Goal: Entertainment & Leisure: Consume media (video, audio)

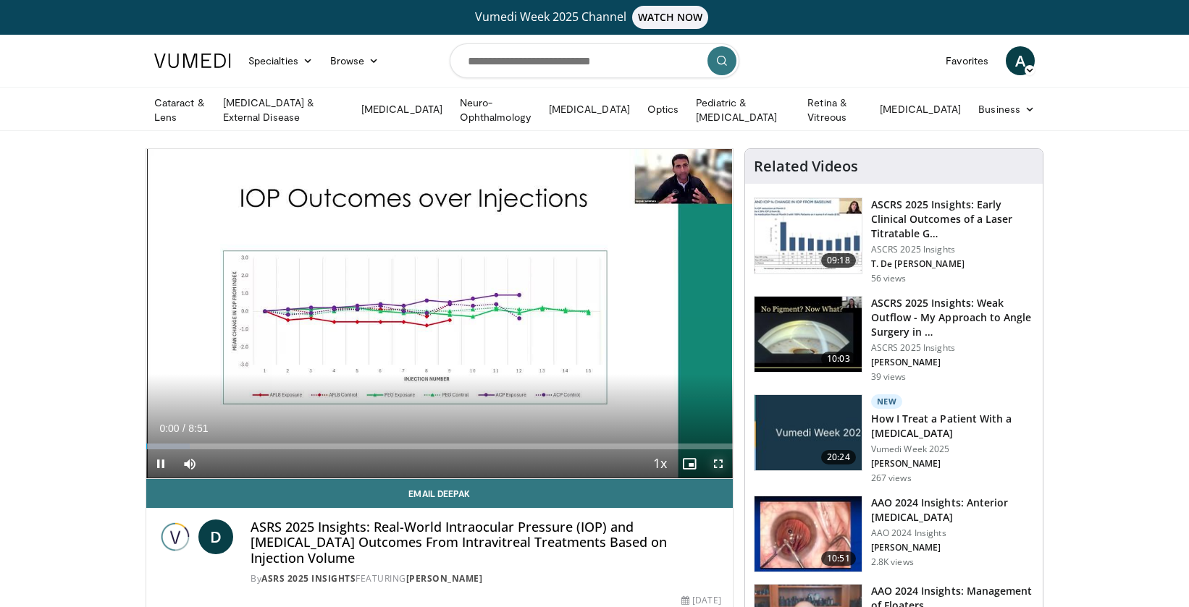
click at [725, 463] on span "Video Player" at bounding box center [718, 464] width 29 height 29
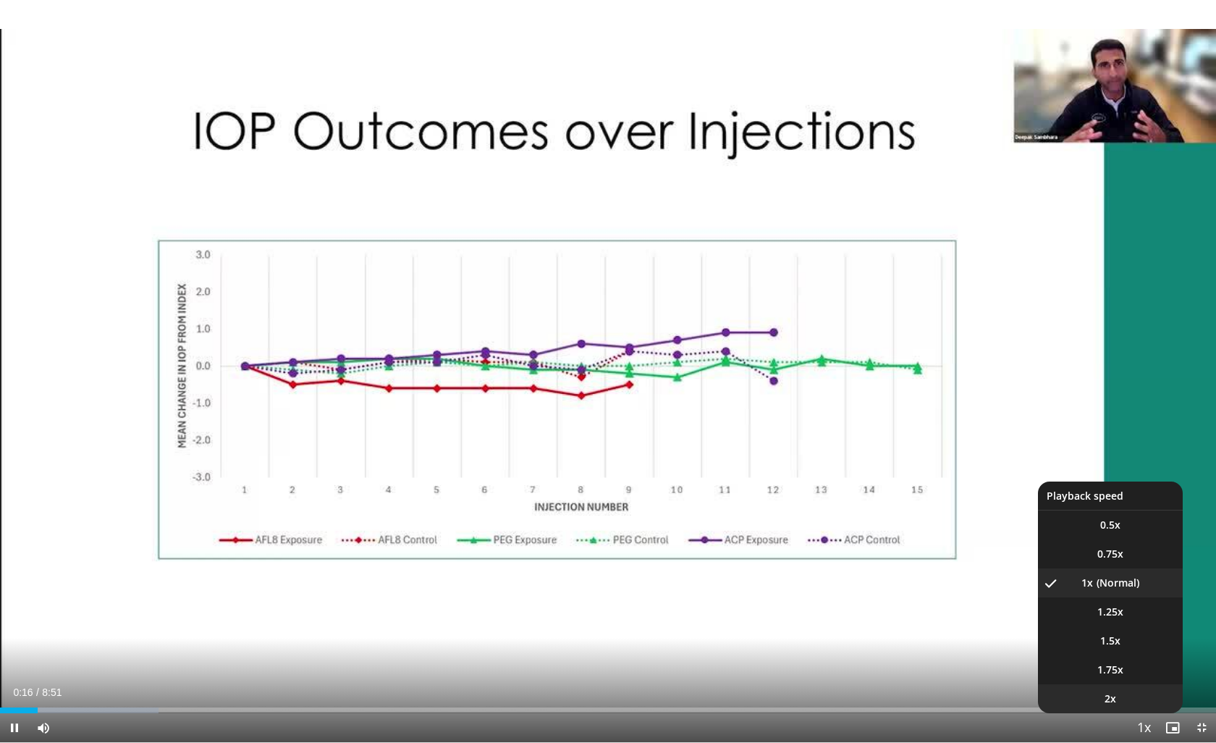
click at [1124, 607] on li "2x" at bounding box center [1110, 698] width 145 height 29
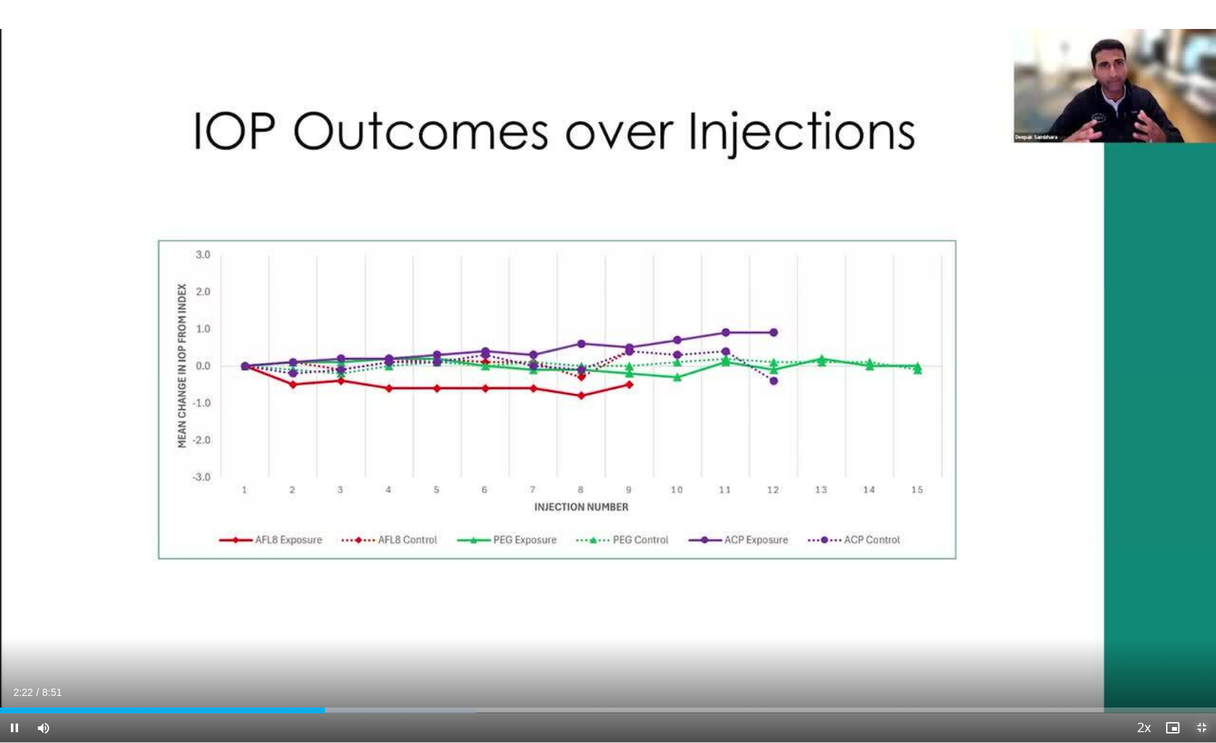
click at [1188, 607] on span "Video Player" at bounding box center [1201, 727] width 29 height 29
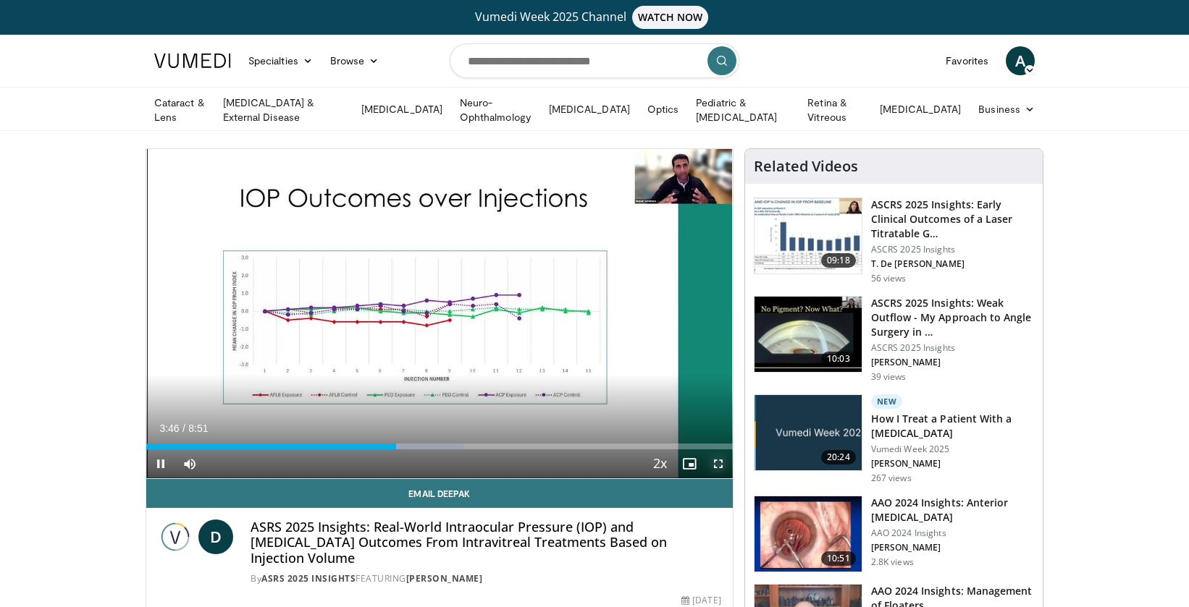
click at [718, 463] on span "Video Player" at bounding box center [718, 464] width 29 height 29
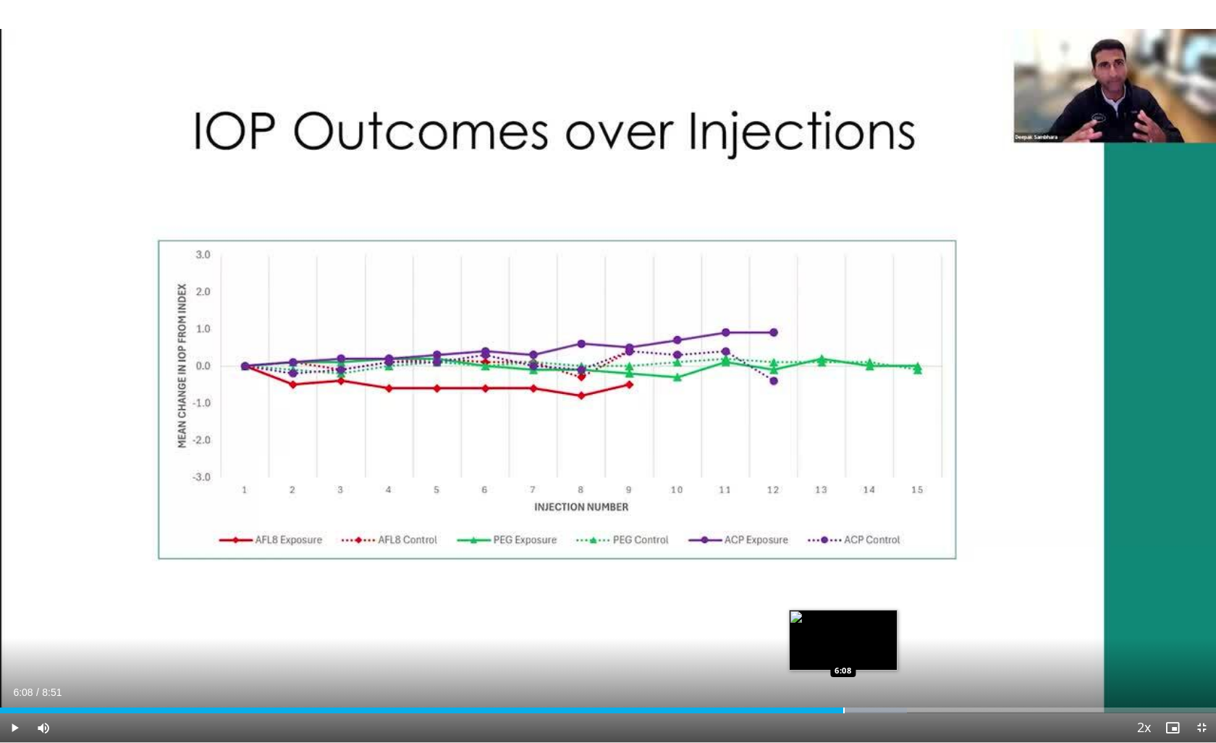
click at [844, 607] on div "Loaded : 74.59% 6:08 6:08" at bounding box center [608, 706] width 1216 height 14
click at [887, 607] on div "Loaded : 78.32% 6:10 6:28" at bounding box center [608, 706] width 1216 height 14
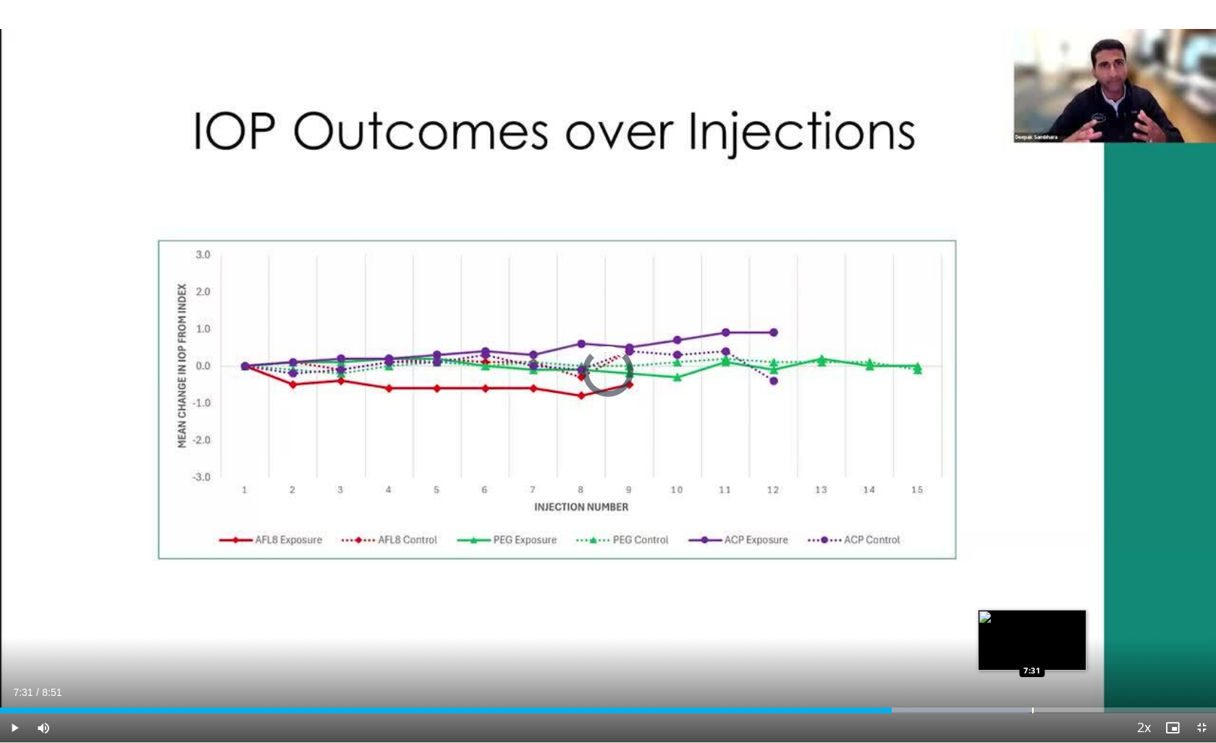
click at [1033, 607] on div "Progress Bar" at bounding box center [1033, 710] width 1 height 6
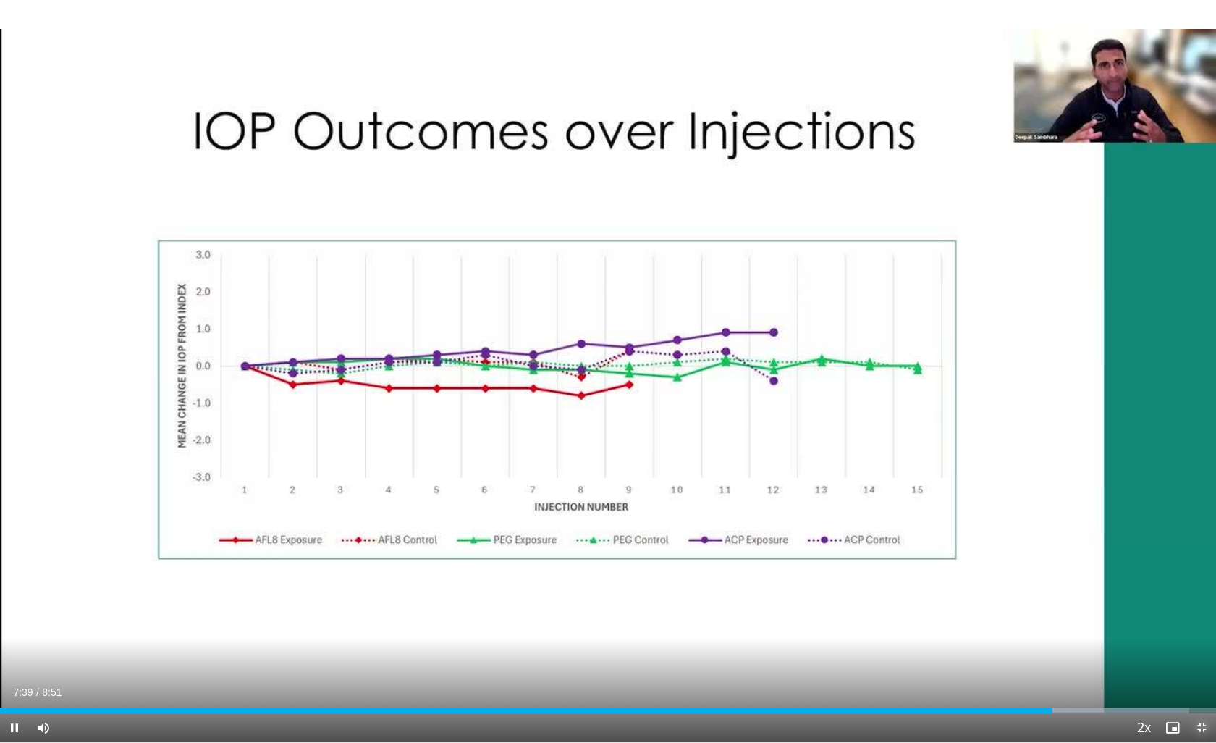
click at [1188, 607] on span "Video Player" at bounding box center [1201, 727] width 29 height 29
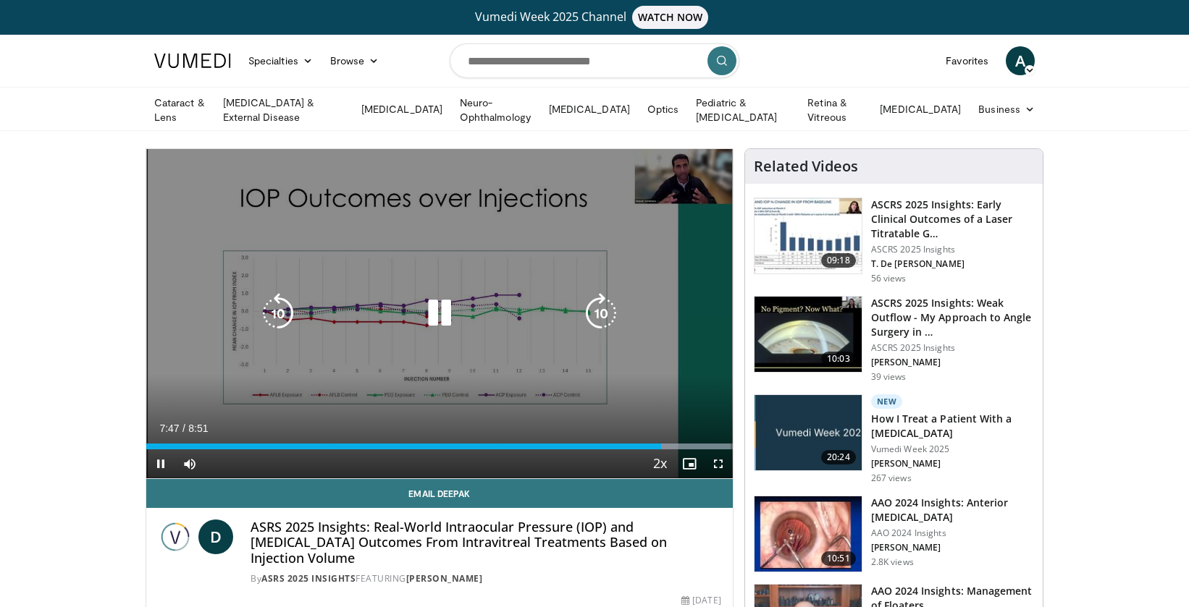
click at [422, 309] on icon "Video Player" at bounding box center [439, 313] width 41 height 41
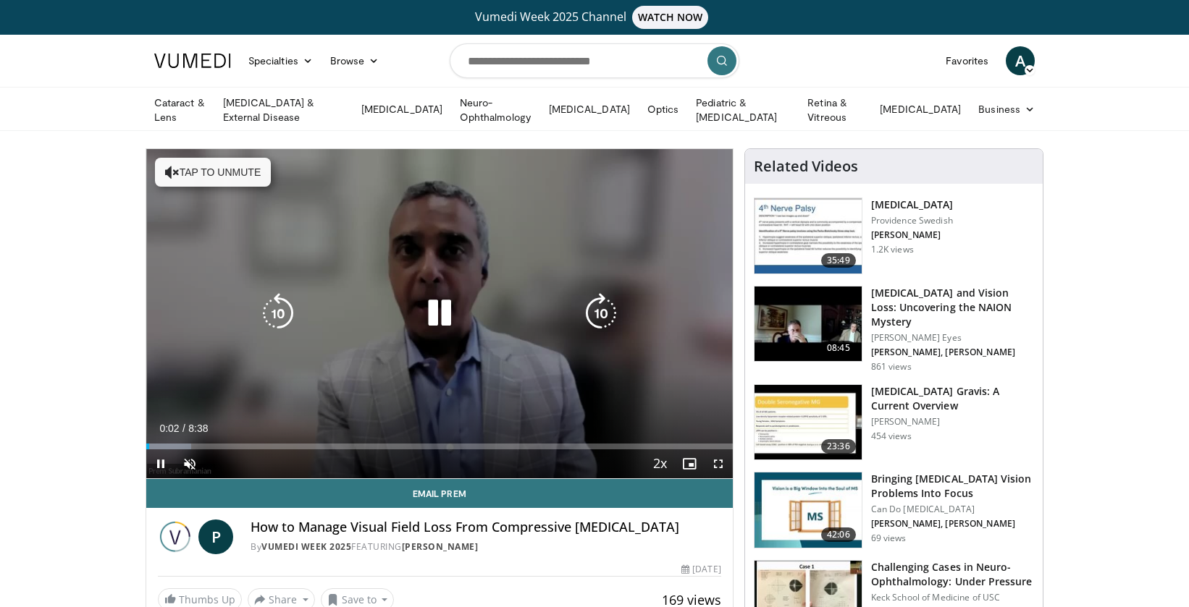
click at [214, 173] on button "Tap to unmute" at bounding box center [213, 172] width 116 height 29
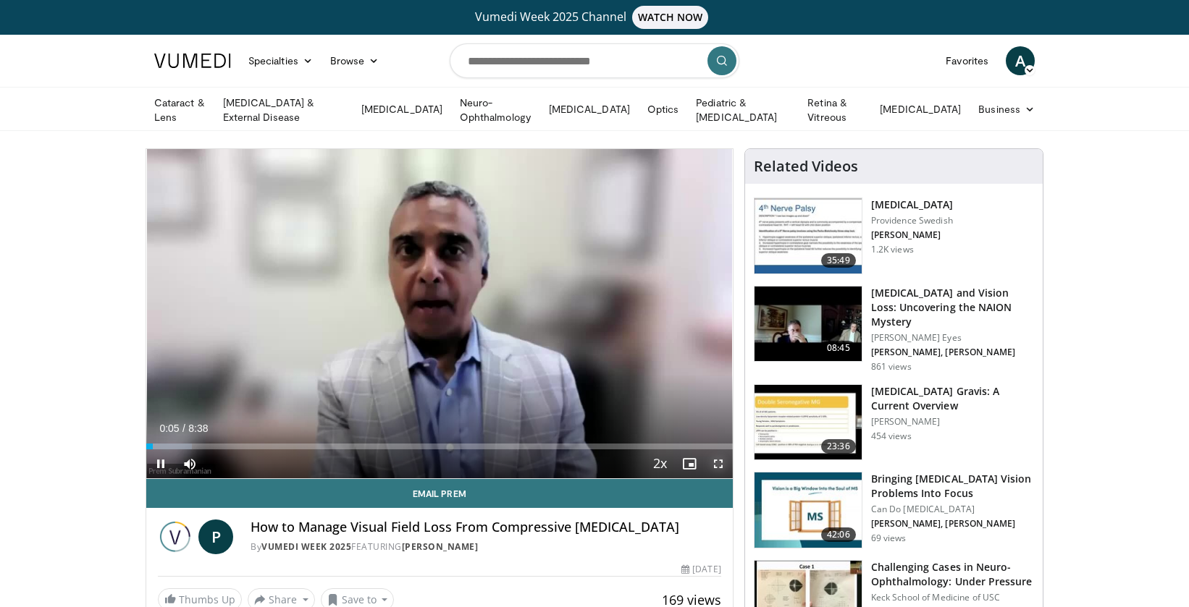
click at [719, 461] on span "Video Player" at bounding box center [718, 464] width 29 height 29
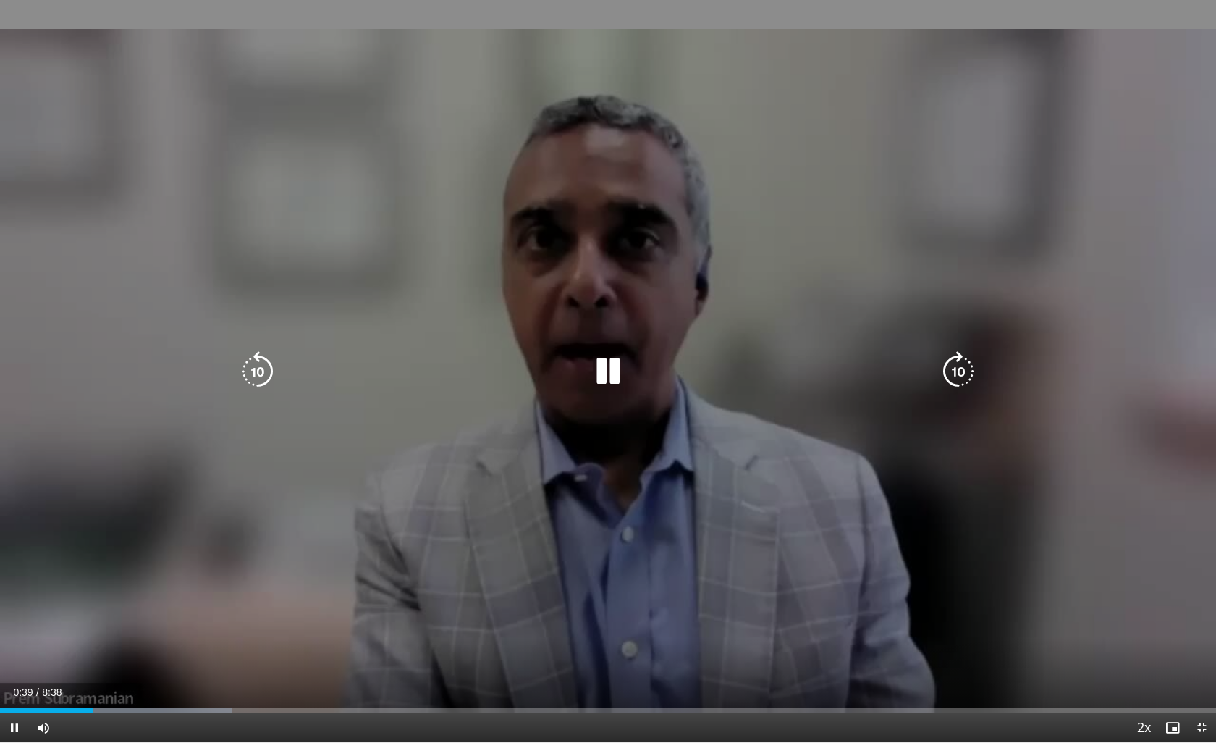
click at [616, 368] on icon "Video Player" at bounding box center [608, 371] width 41 height 41
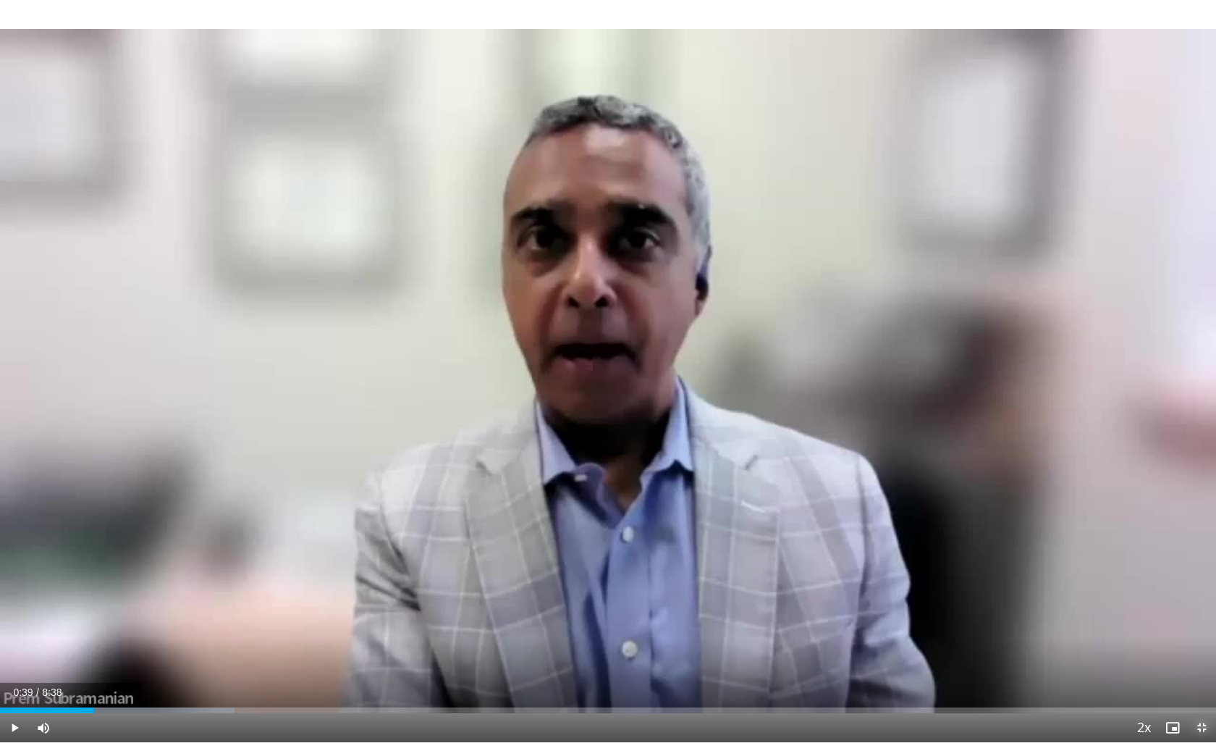
click at [1199, 607] on span "Video Player" at bounding box center [1201, 727] width 29 height 29
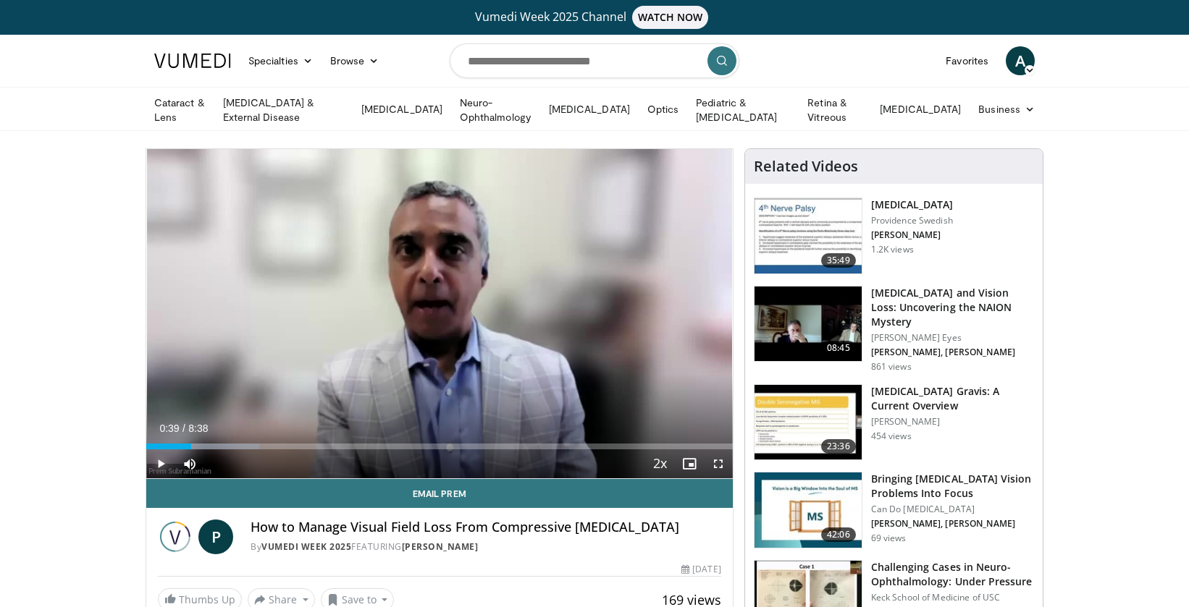
click at [160, 459] on span "Video Player" at bounding box center [160, 464] width 29 height 29
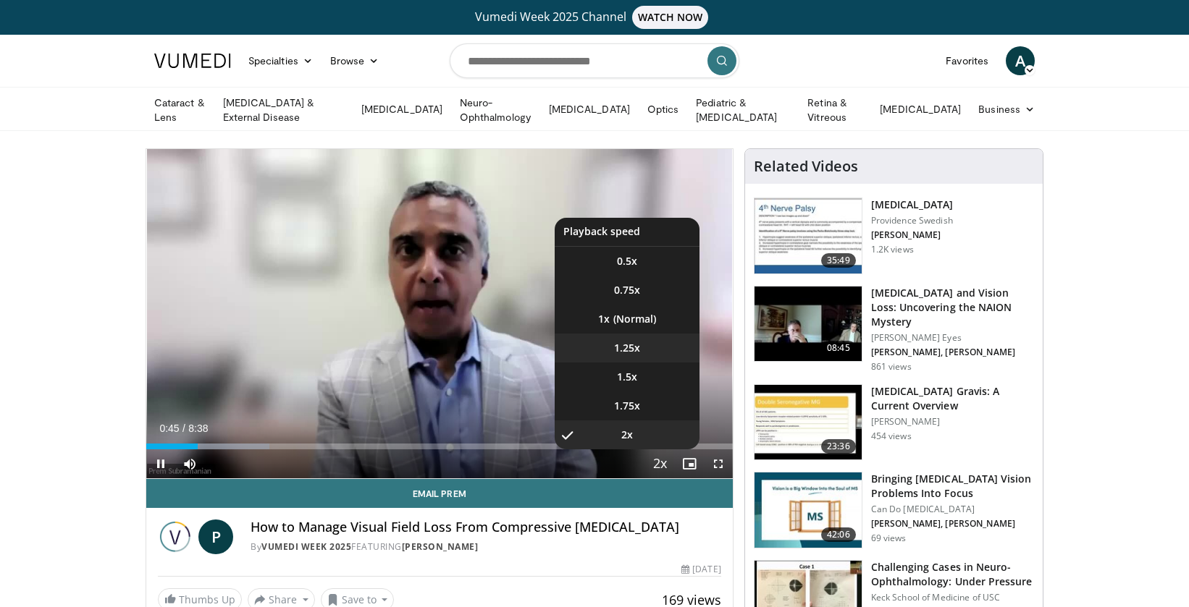
click at [631, 342] on span "1.25x" at bounding box center [627, 348] width 26 height 14
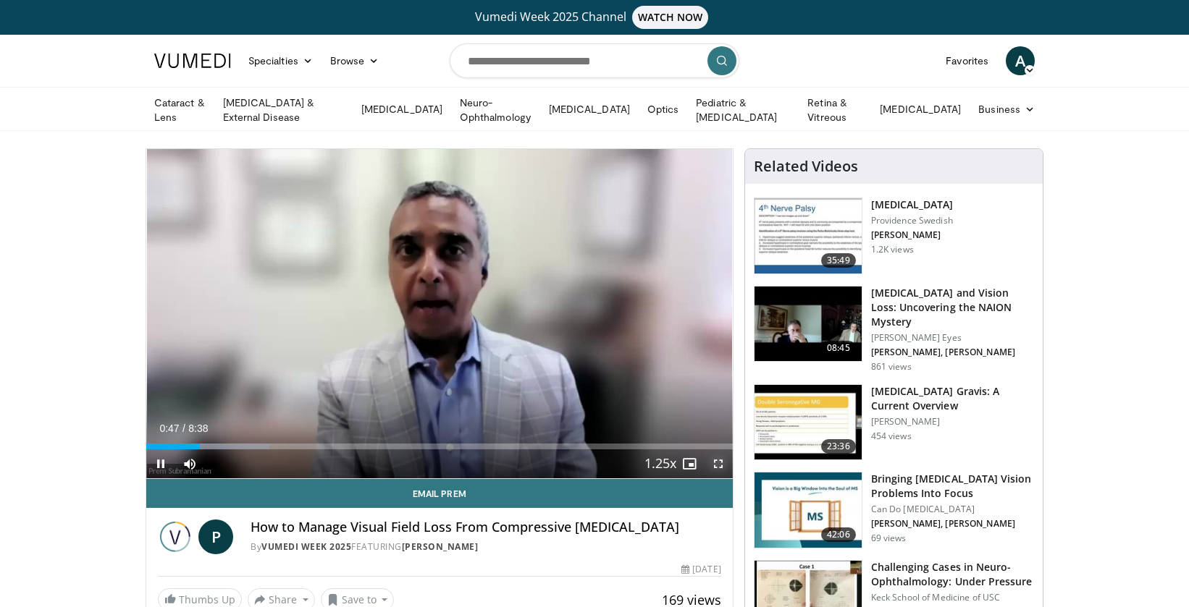
click at [717, 466] on span "Video Player" at bounding box center [718, 464] width 29 height 29
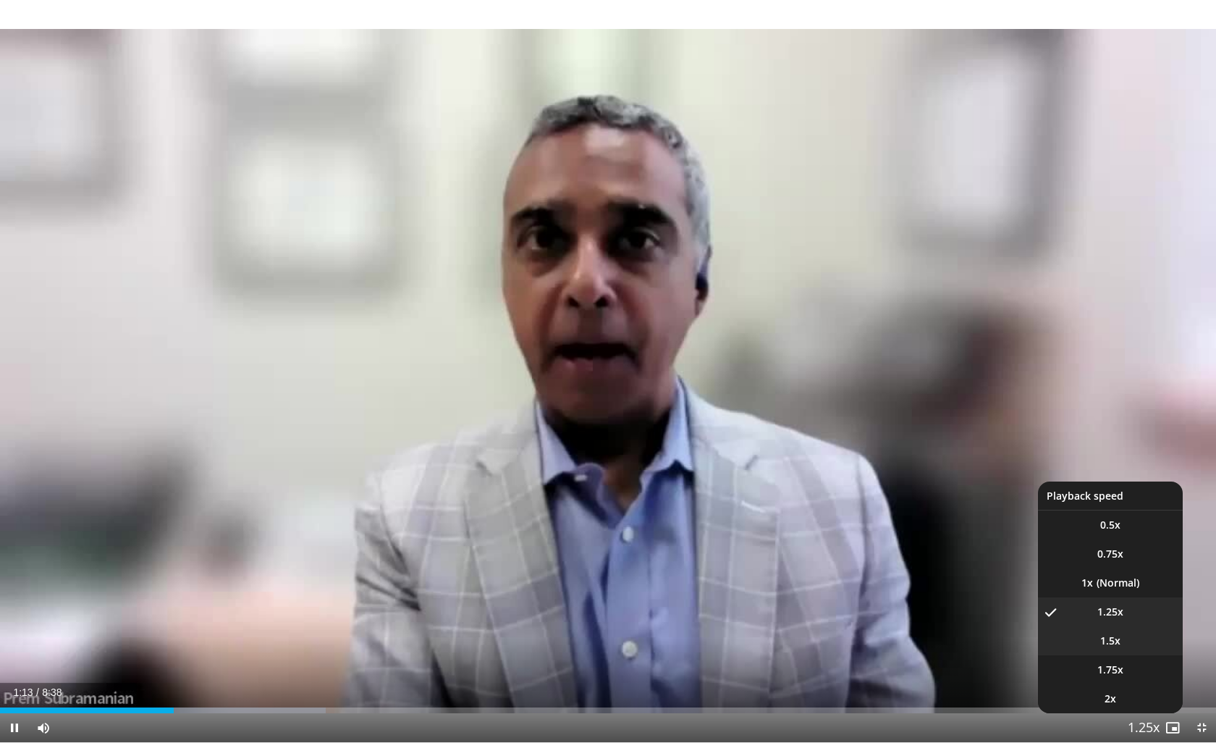
click at [1121, 607] on li "1.5x" at bounding box center [1110, 640] width 145 height 29
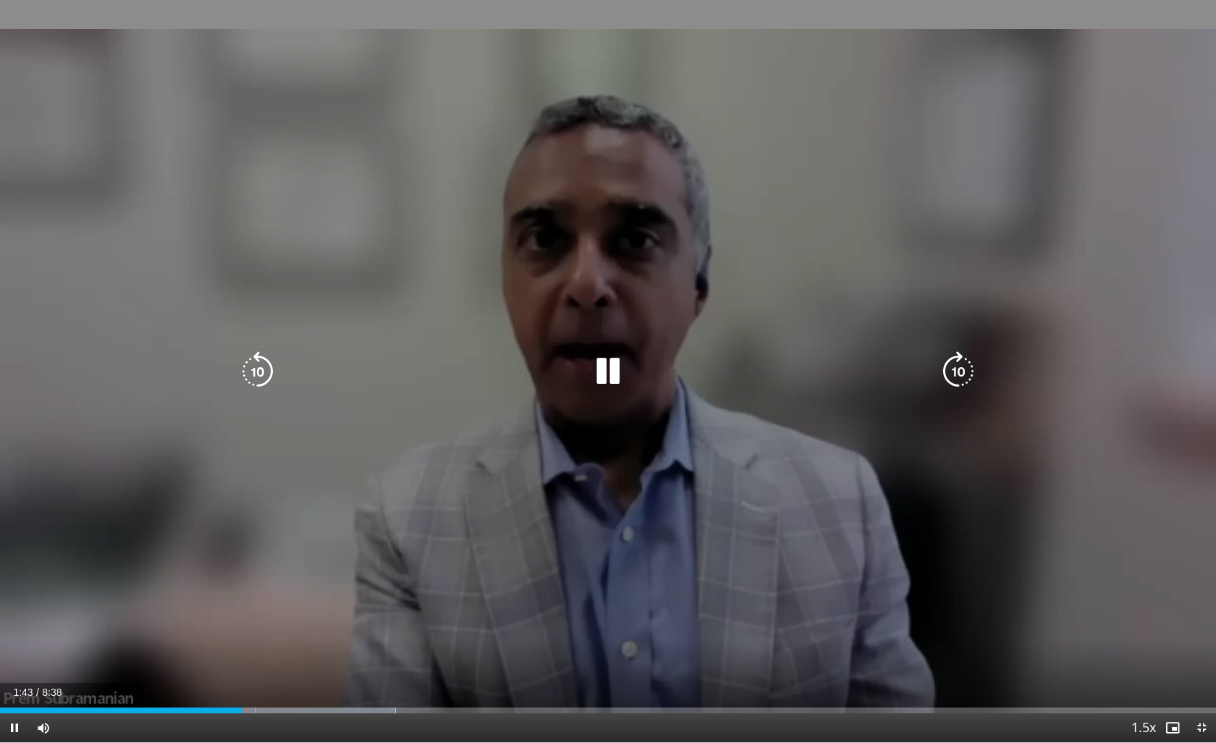
click at [251, 365] on icon "Video Player" at bounding box center [257, 371] width 41 height 41
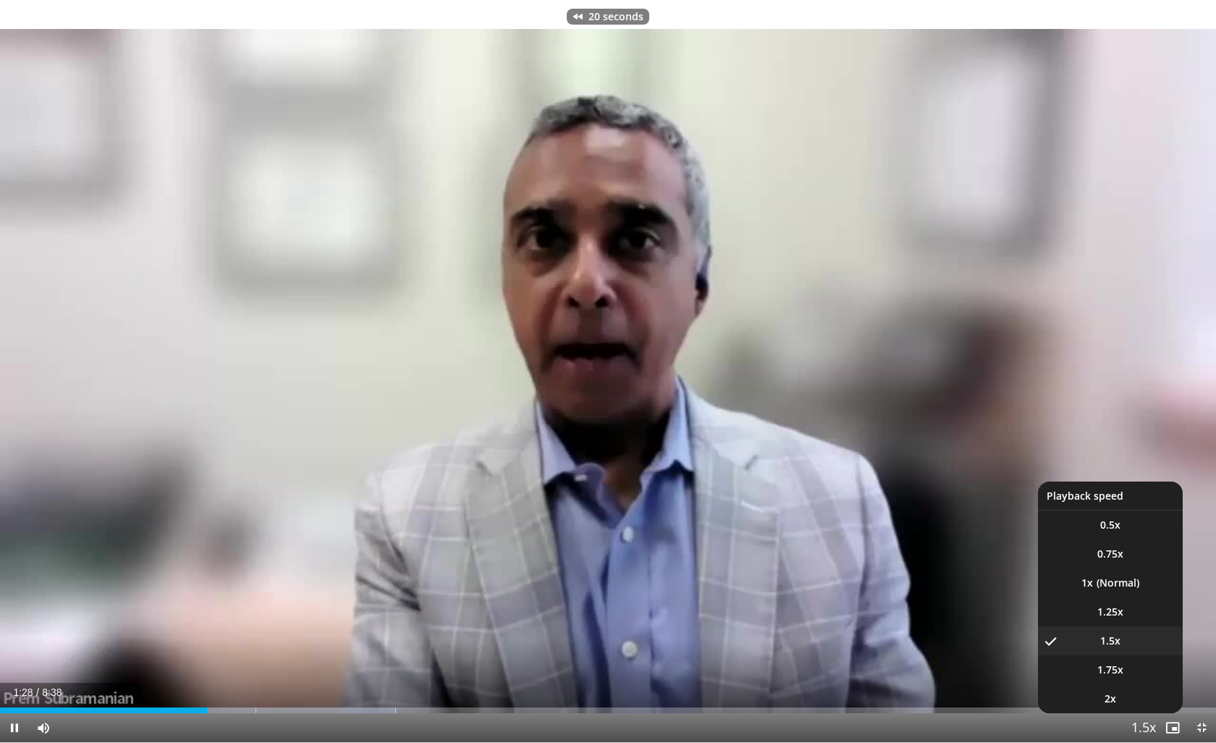
click at [1153, 607] on span "Video Player" at bounding box center [1144, 728] width 20 height 29
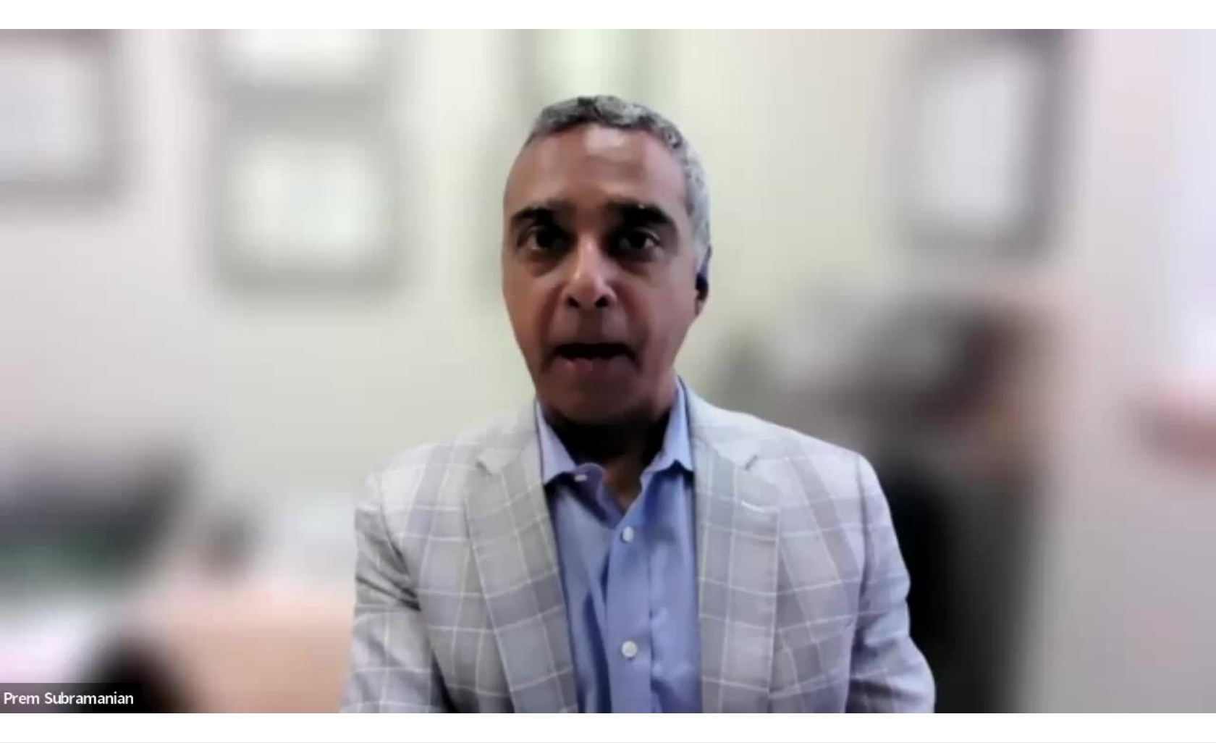
click at [1153, 607] on video-js "**********" at bounding box center [608, 371] width 1216 height 743
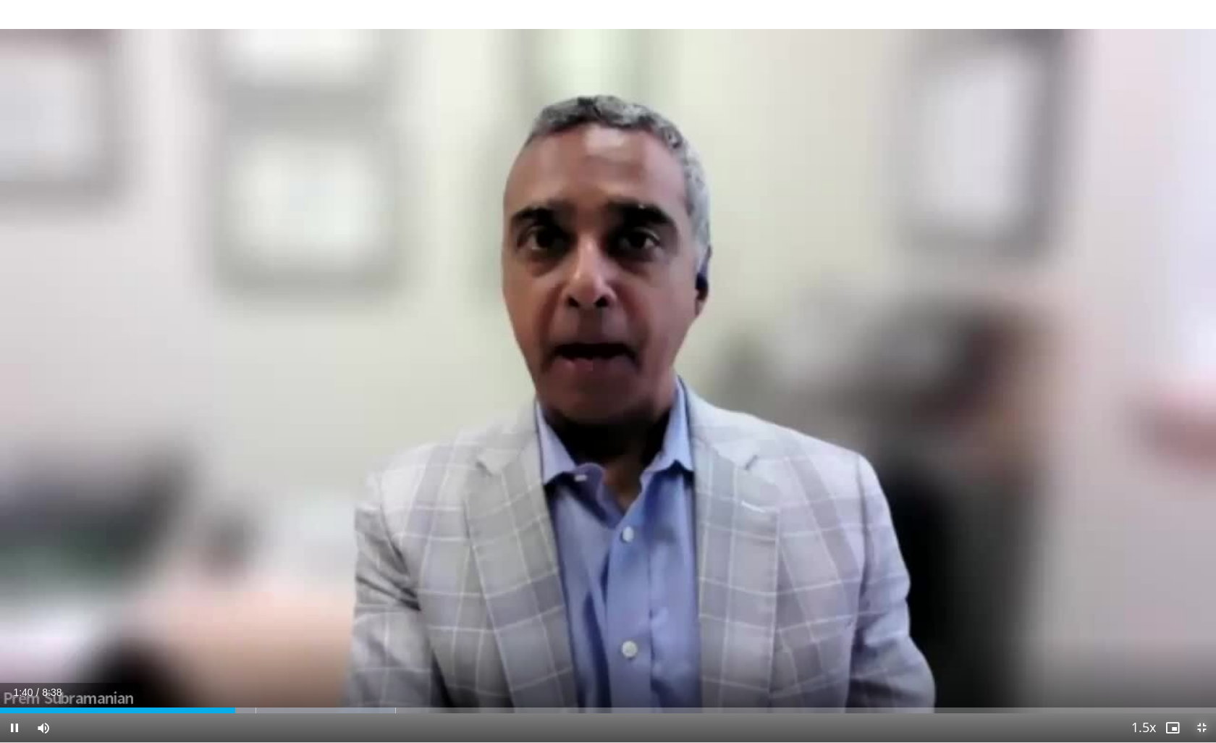
click at [1199, 607] on span "Video Player" at bounding box center [1201, 727] width 29 height 29
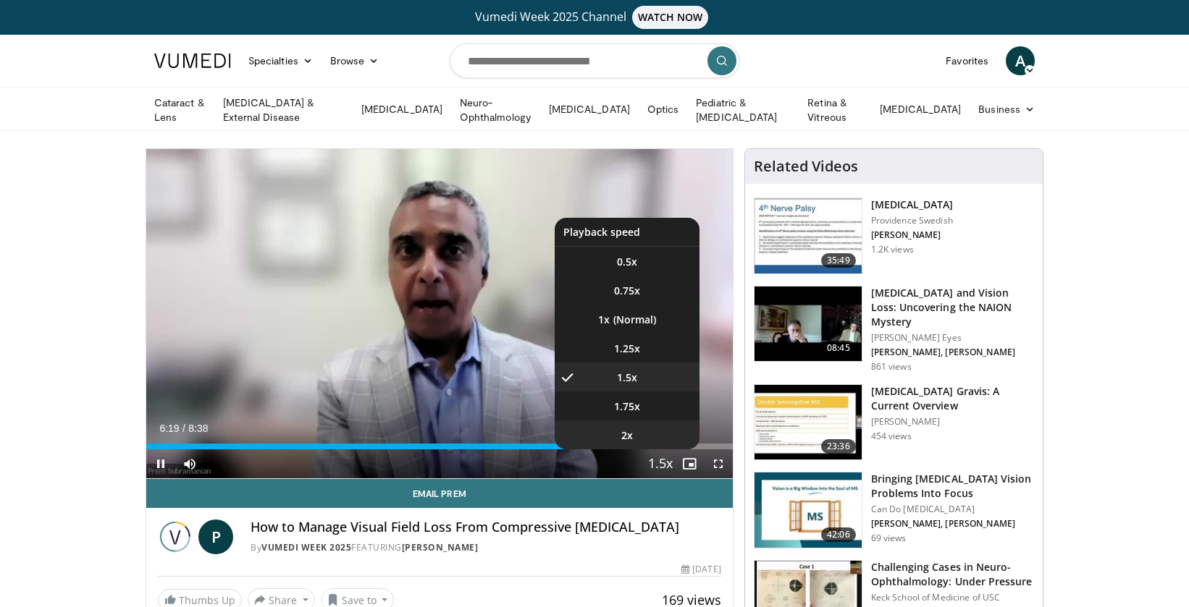
click at [629, 433] on span "2x" at bounding box center [627, 436] width 12 height 14
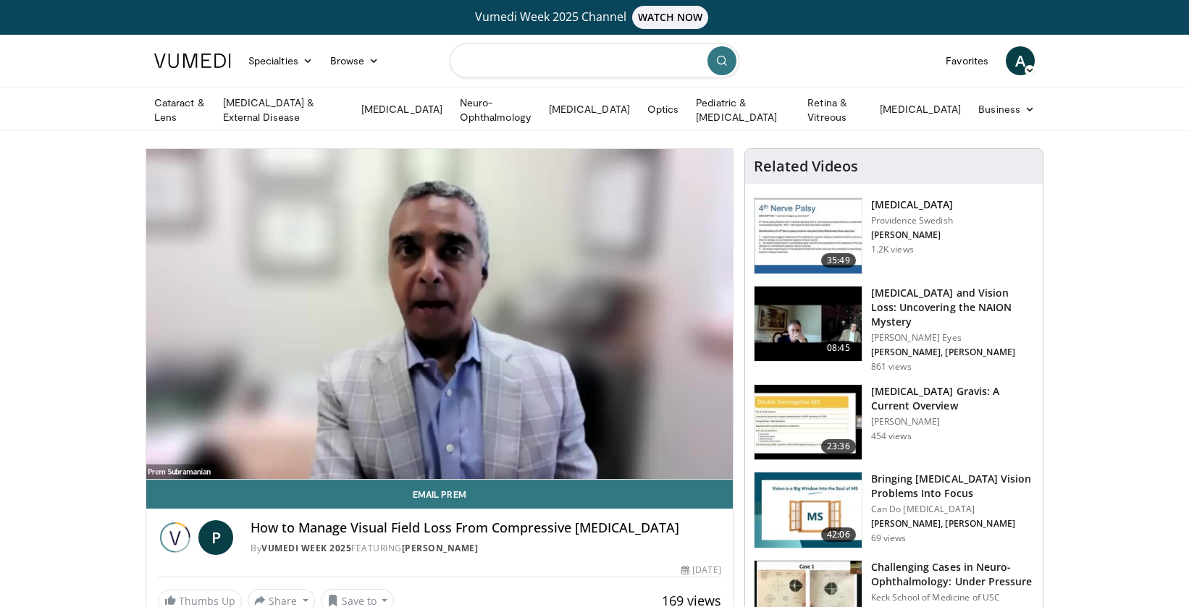
click at [546, 64] on input "Search topics, interventions" at bounding box center [595, 60] width 290 height 35
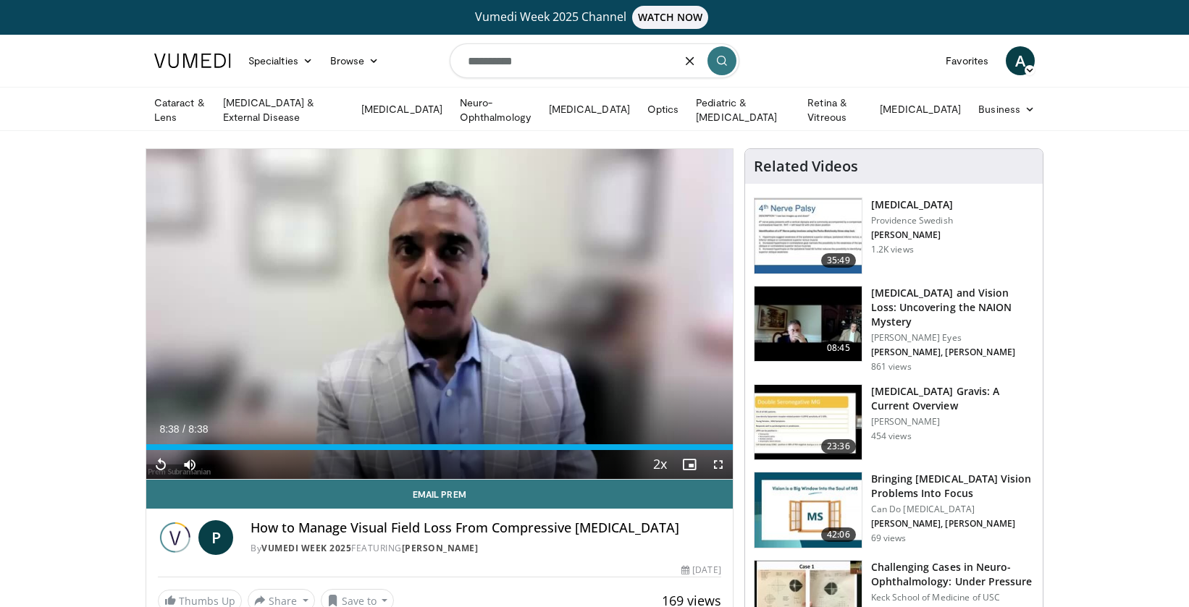
type input "**********"
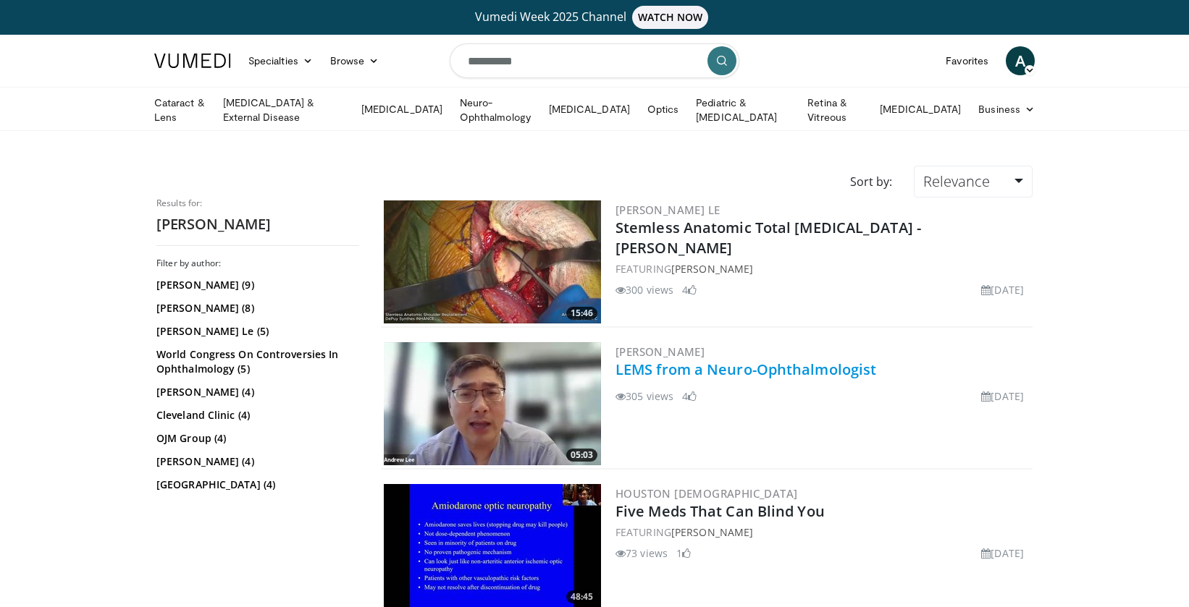
click at [638, 369] on link "LEMS from a Neuro-Ophthalmologist" at bounding box center [745, 370] width 261 height 20
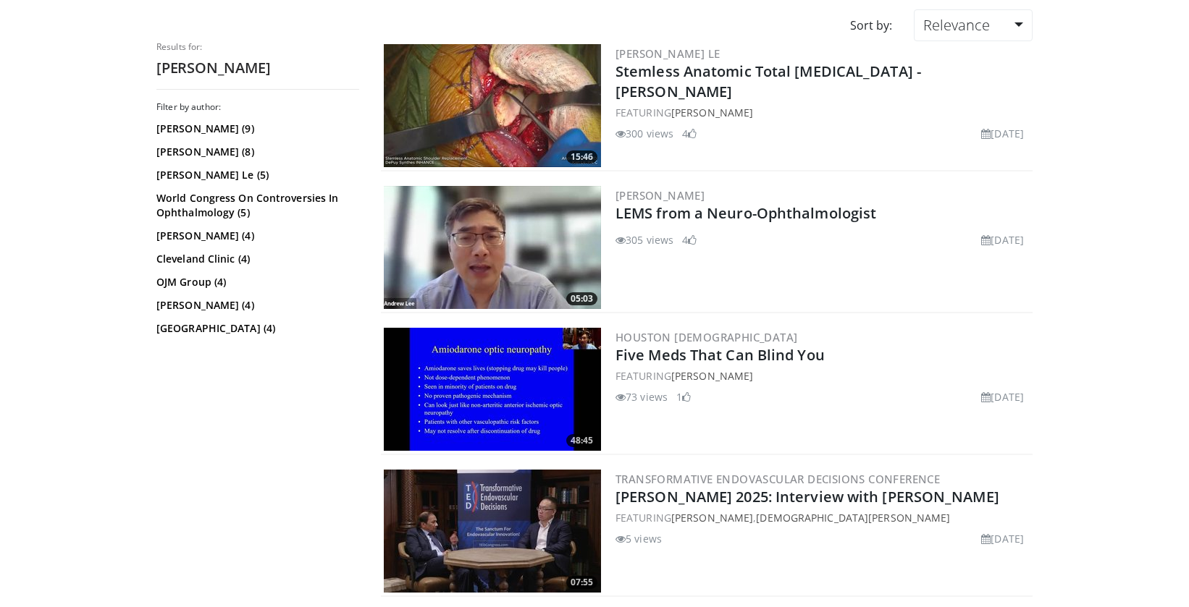
scroll to position [180, 0]
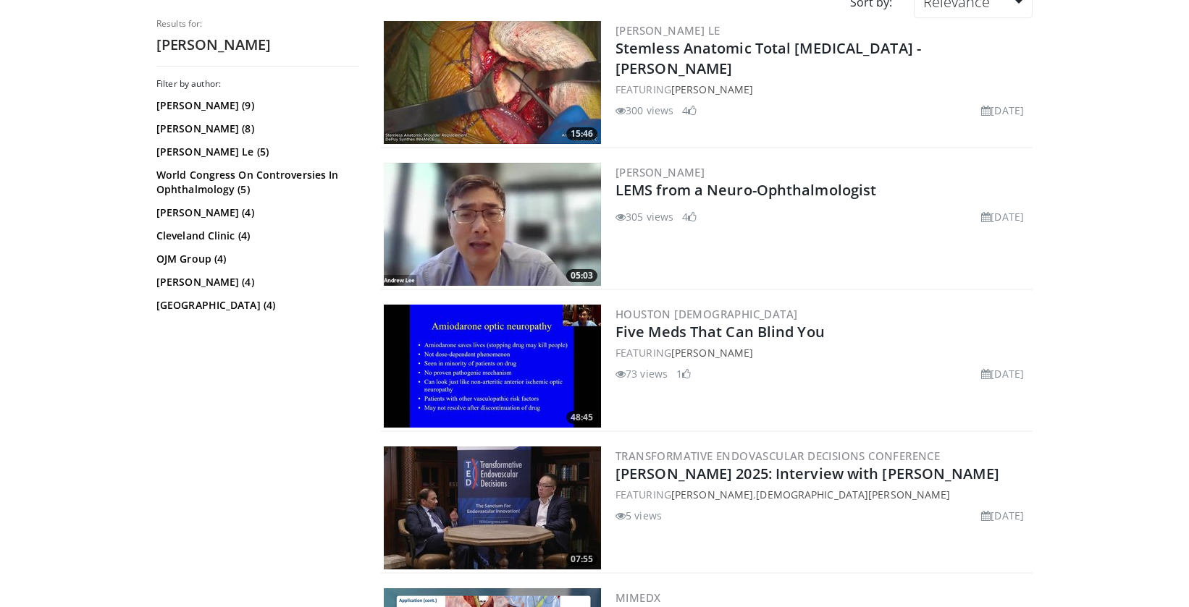
click at [484, 400] on img at bounding box center [492, 366] width 217 height 123
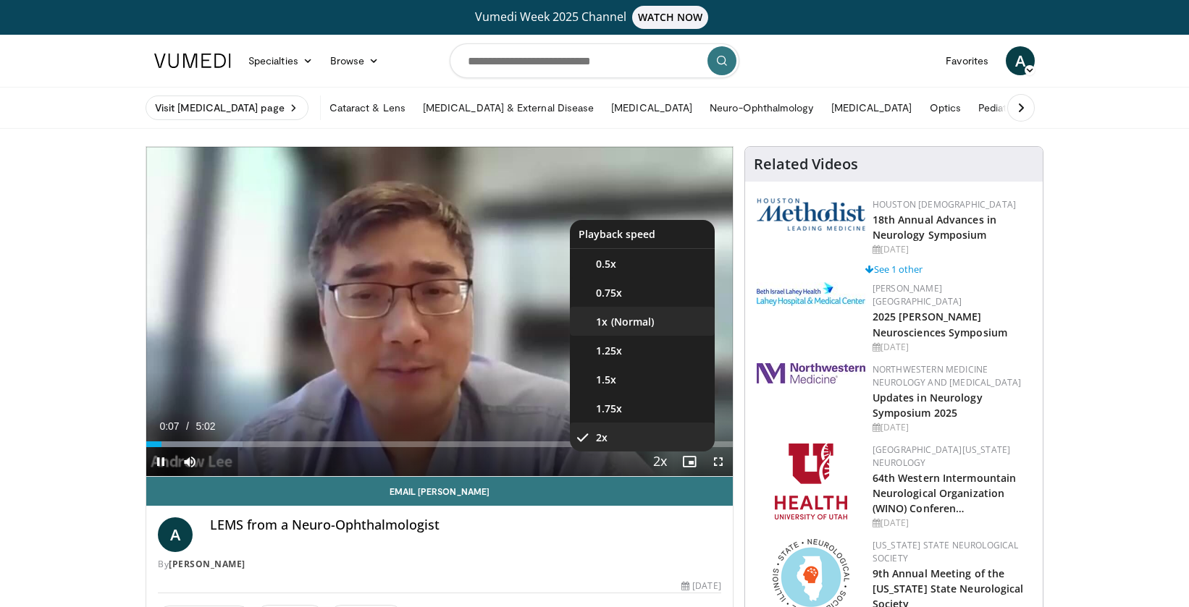
click at [631, 324] on div "10 seconds Tap to unmute" at bounding box center [439, 311] width 586 height 329
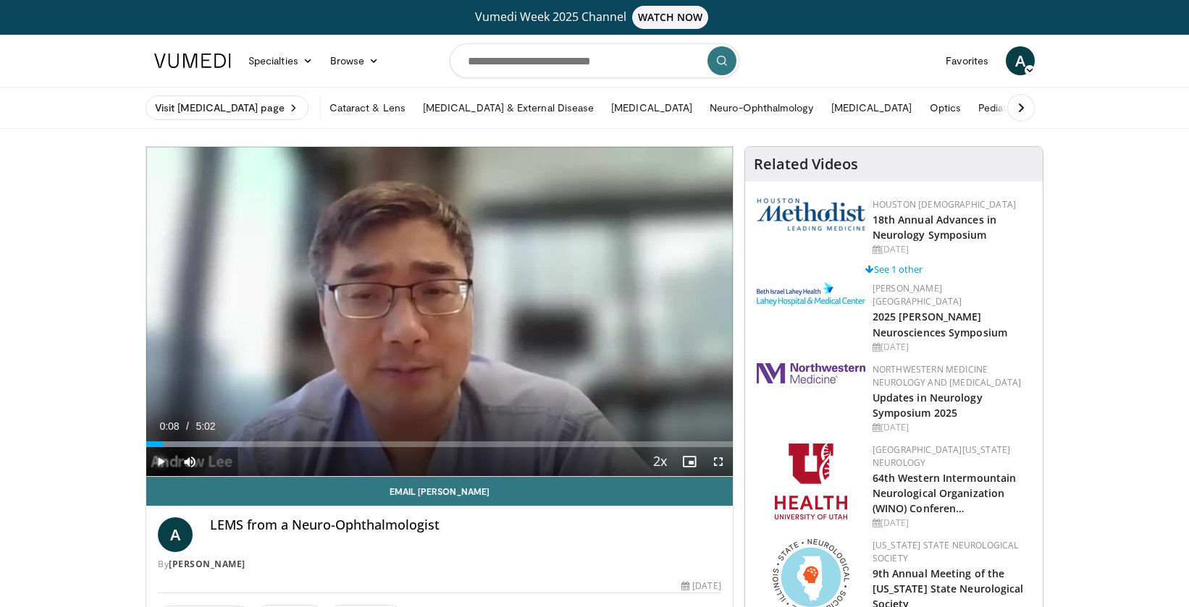
click at [165, 465] on span "Video Player" at bounding box center [160, 461] width 29 height 29
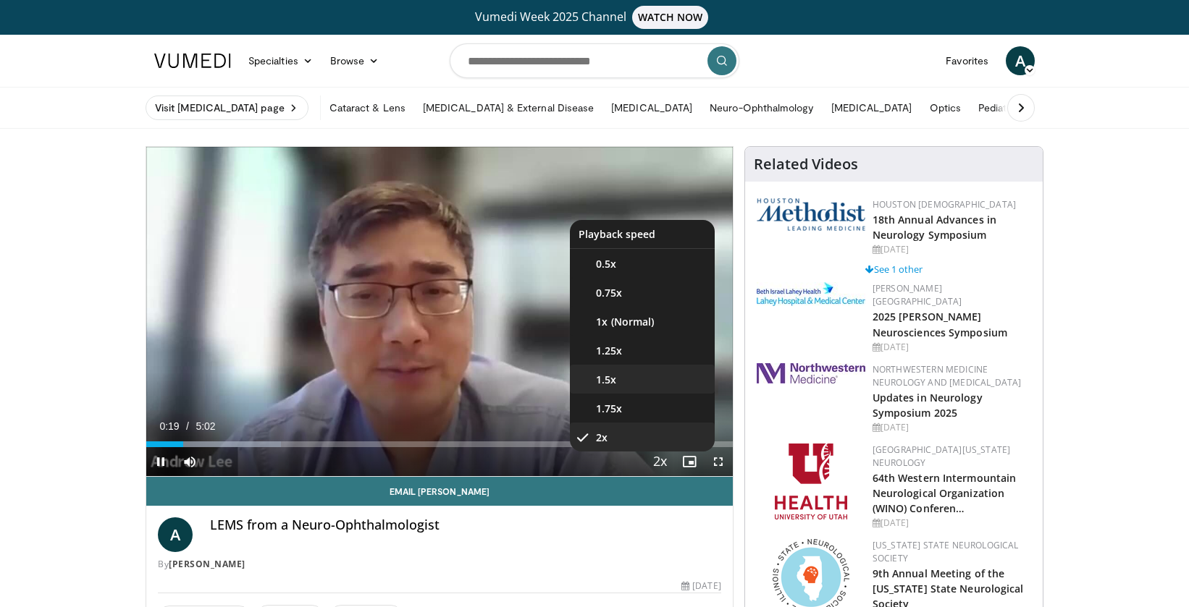
click at [626, 385] on li "1.5x" at bounding box center [642, 379] width 145 height 29
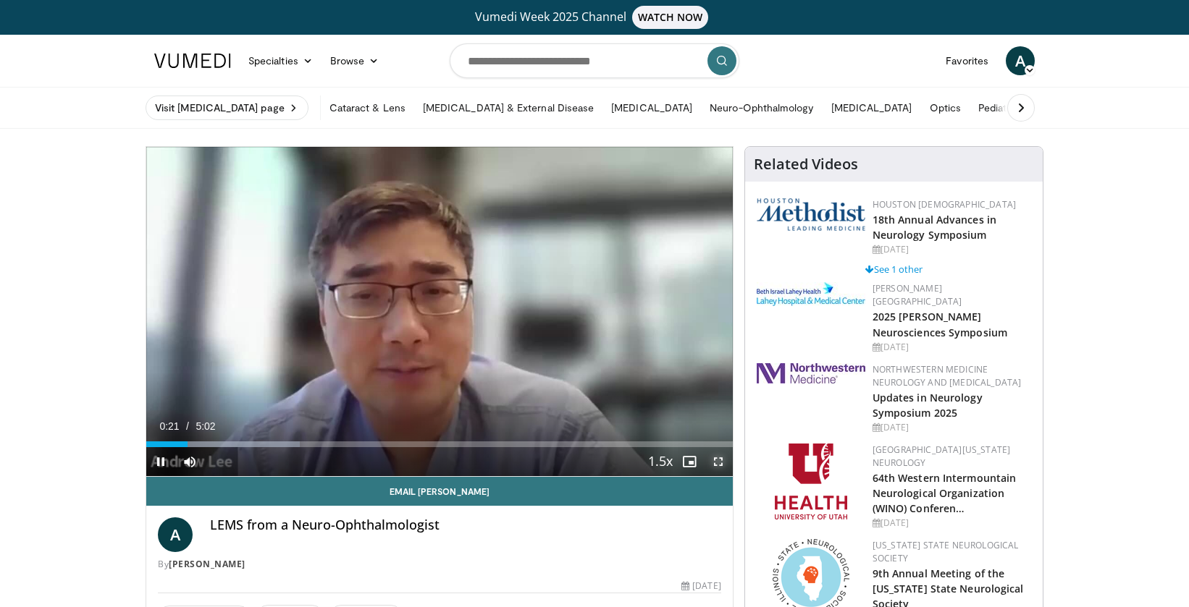
click at [721, 462] on span "Video Player" at bounding box center [718, 461] width 29 height 29
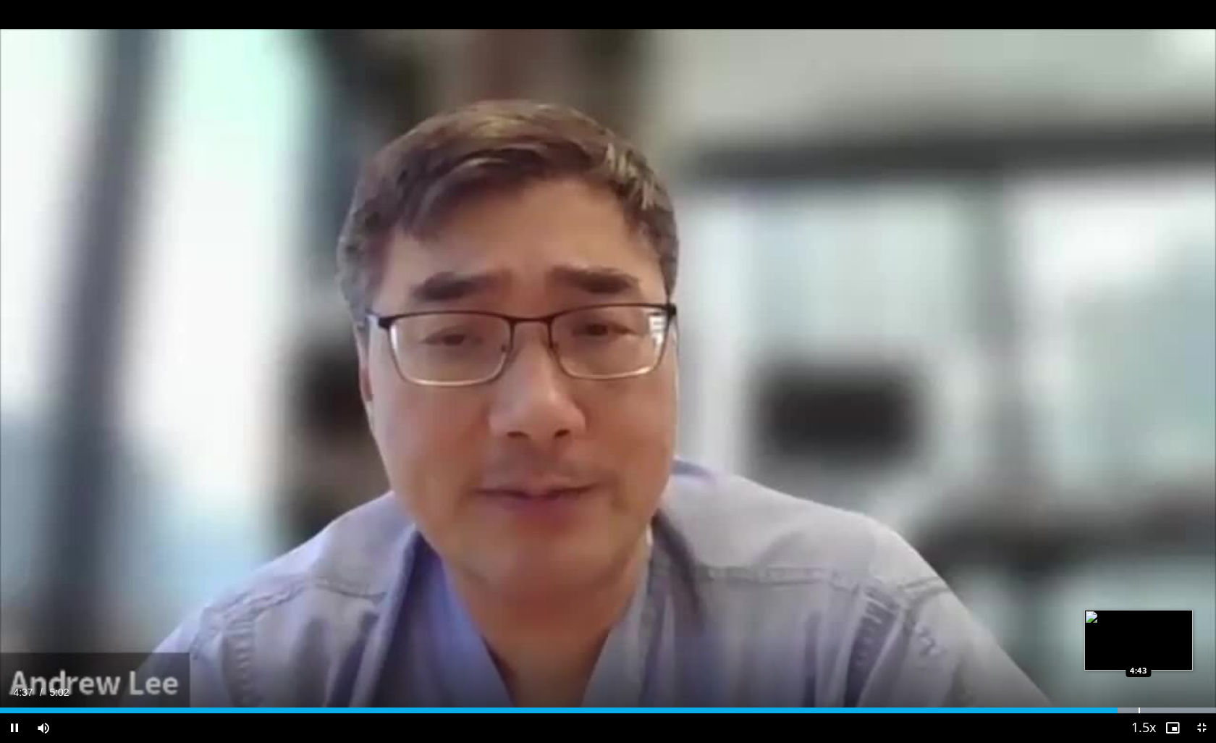
click at [1139, 607] on div "Progress Bar" at bounding box center [1139, 710] width 1 height 6
click at [1169, 607] on div "Progress Bar" at bounding box center [1169, 710] width 1 height 6
click at [1188, 607] on div "Progress Bar" at bounding box center [1208, 710] width 1 height 6
click at [1188, 607] on span "Video Player" at bounding box center [1201, 727] width 29 height 29
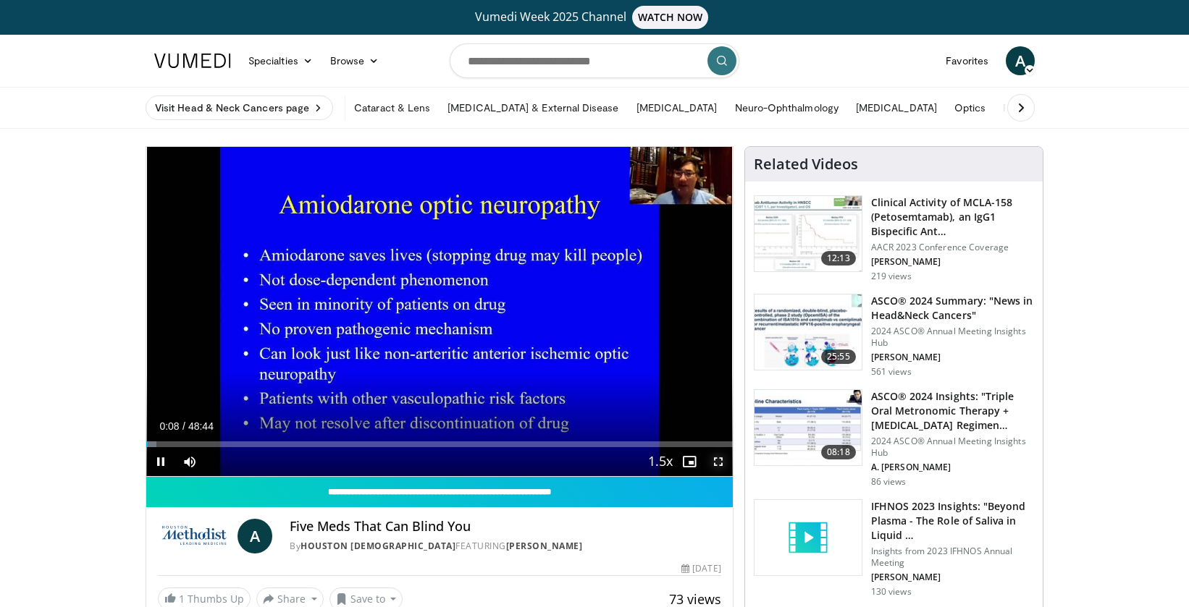
click at [715, 460] on span "Video Player" at bounding box center [718, 461] width 29 height 29
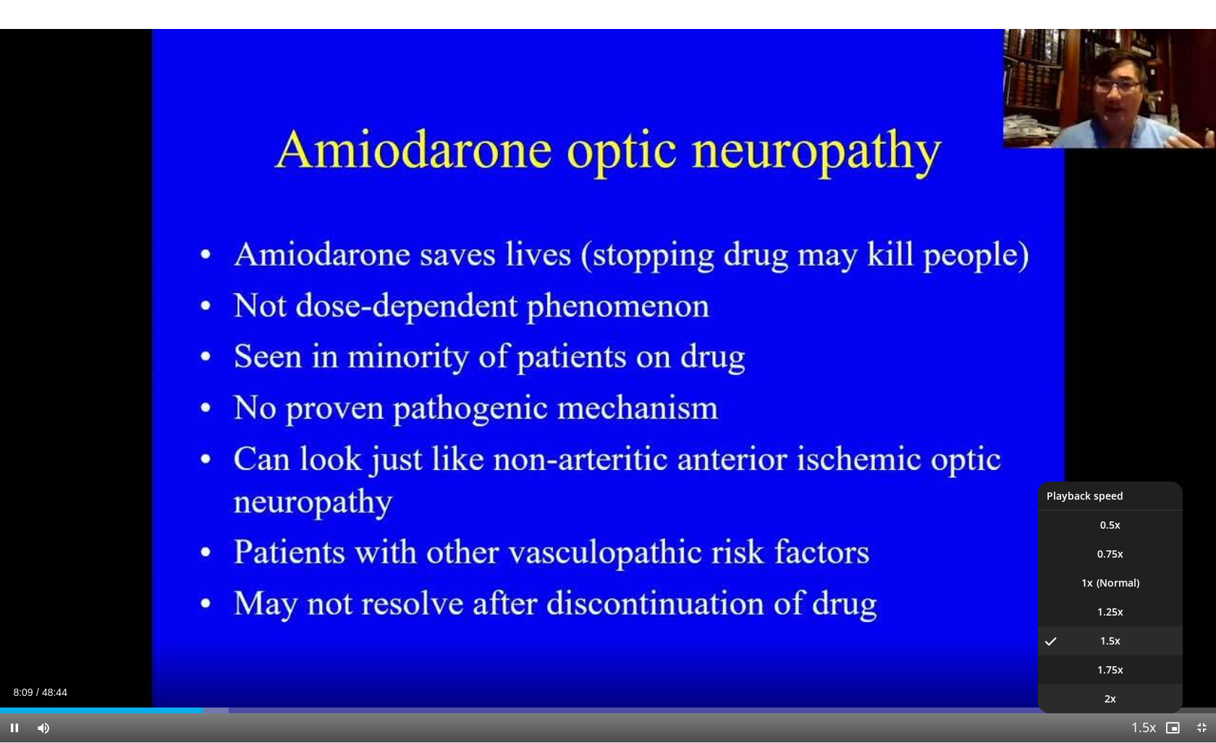
click at [1134, 607] on li "2x" at bounding box center [1110, 698] width 145 height 29
click at [1127, 607] on li "1.75x" at bounding box center [1110, 669] width 145 height 29
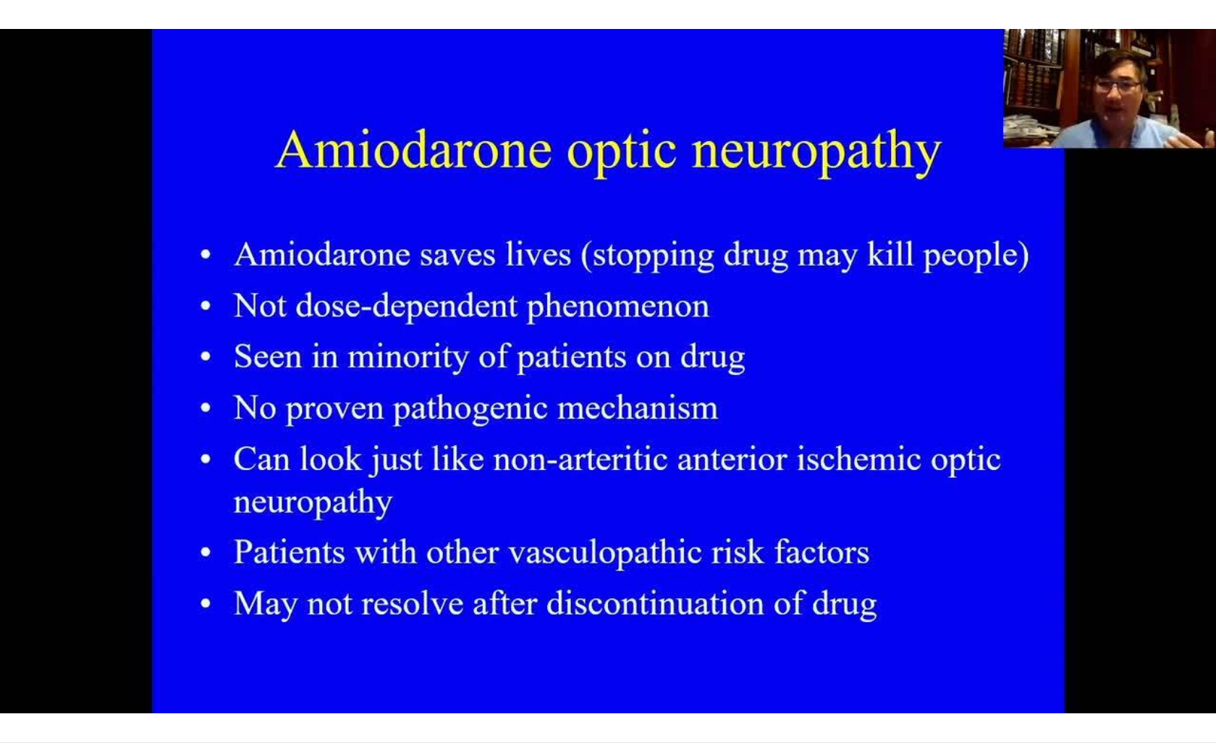
click at [1130, 607] on button "Playback Rate" at bounding box center [1144, 727] width 29 height 29
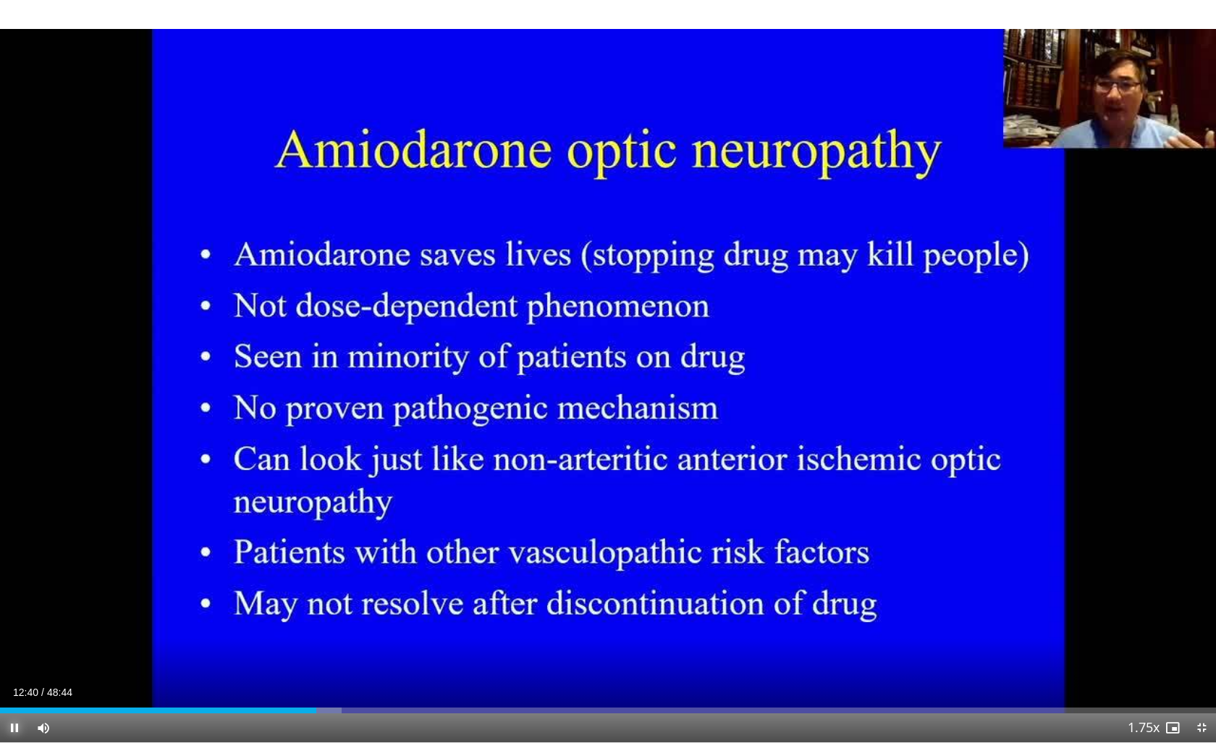
click at [12, 607] on span "Video Player" at bounding box center [14, 727] width 29 height 29
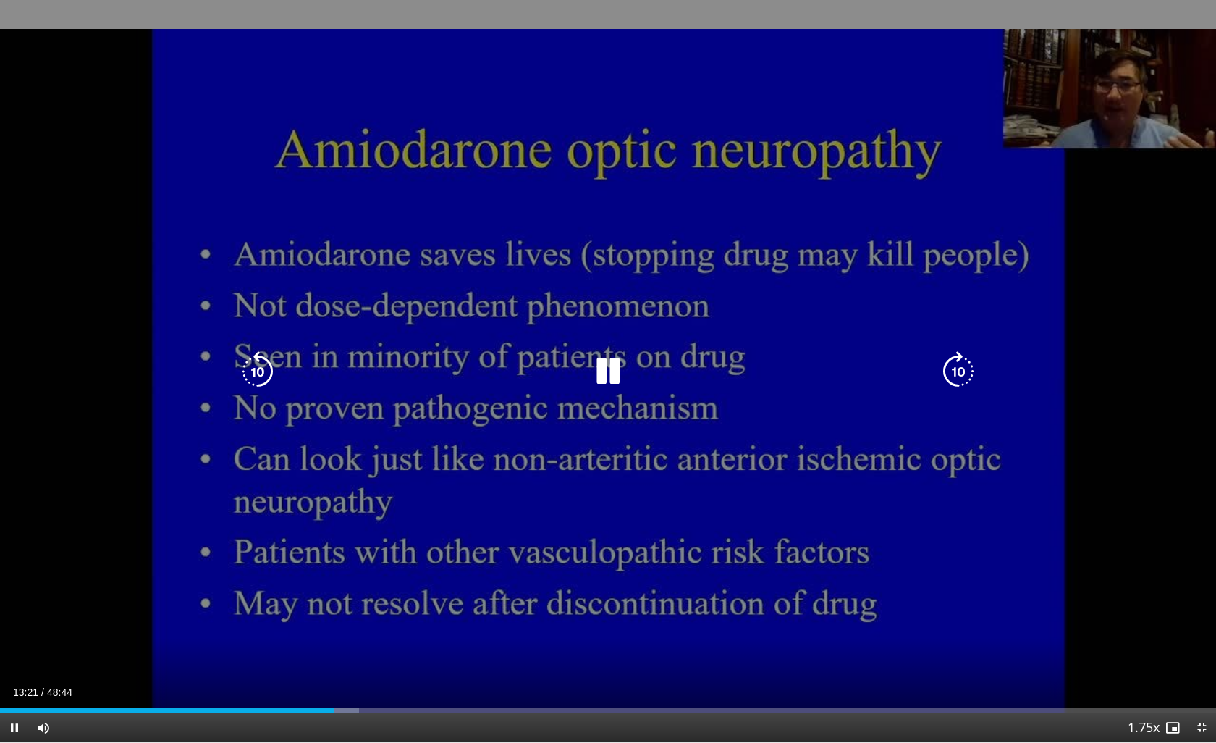
click at [250, 361] on icon "Video Player" at bounding box center [257, 371] width 41 height 41
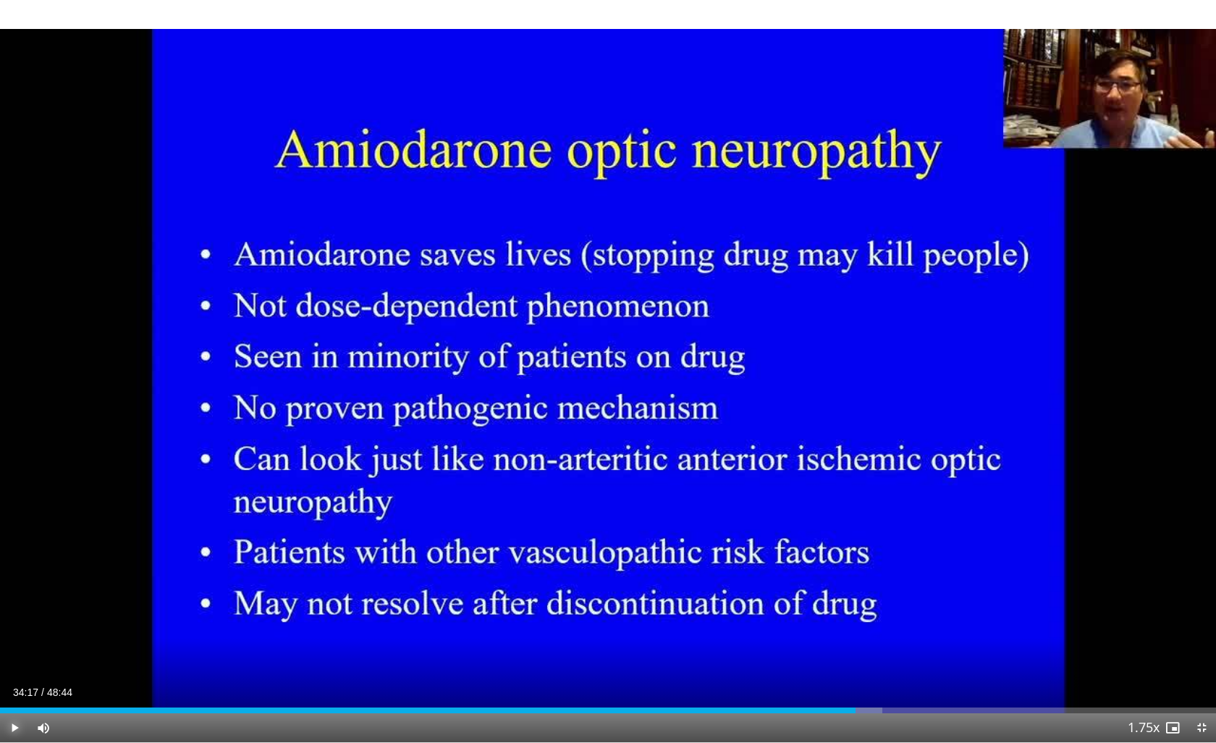
click at [14, 607] on span "Video Player" at bounding box center [14, 727] width 29 height 29
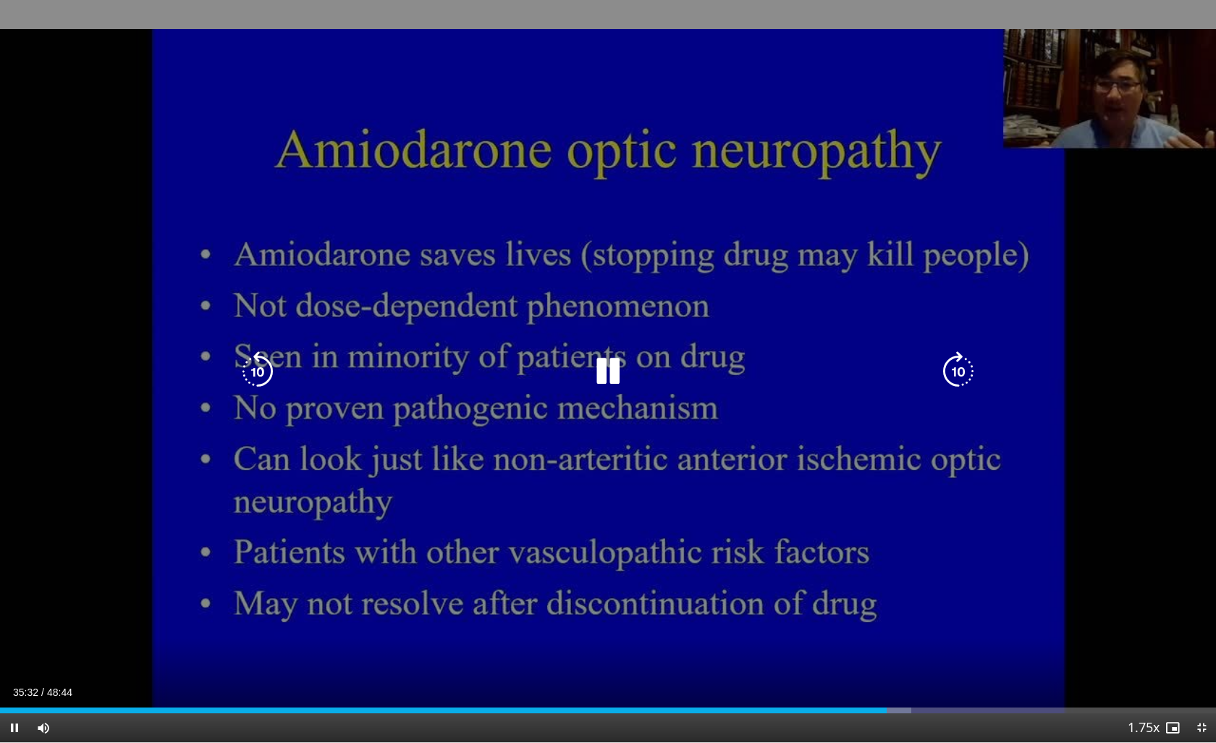
click at [241, 361] on icon "Video Player" at bounding box center [257, 371] width 41 height 41
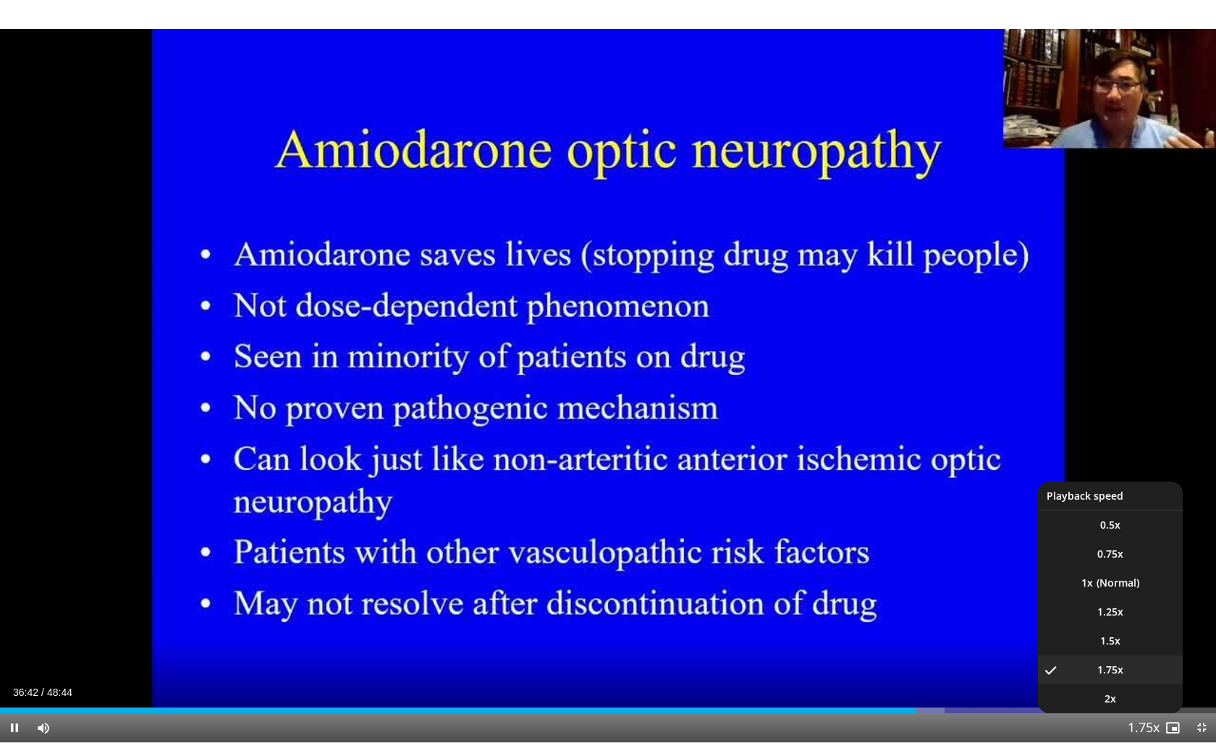
click at [1138, 607] on span "Video Player" at bounding box center [1144, 728] width 20 height 29
click at [1112, 607] on span "2x" at bounding box center [1111, 698] width 12 height 14
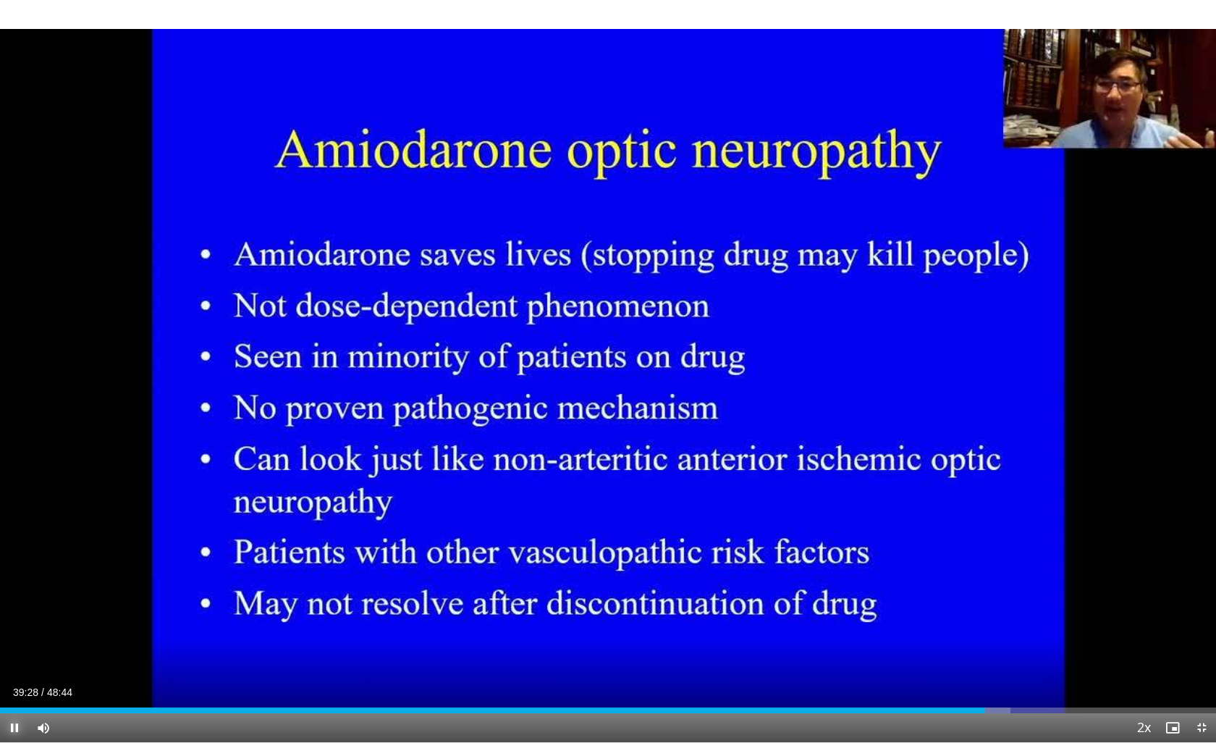
click at [12, 607] on span "Video Player" at bounding box center [14, 727] width 29 height 29
click at [0, 607] on button "Play" at bounding box center [14, 727] width 29 height 29
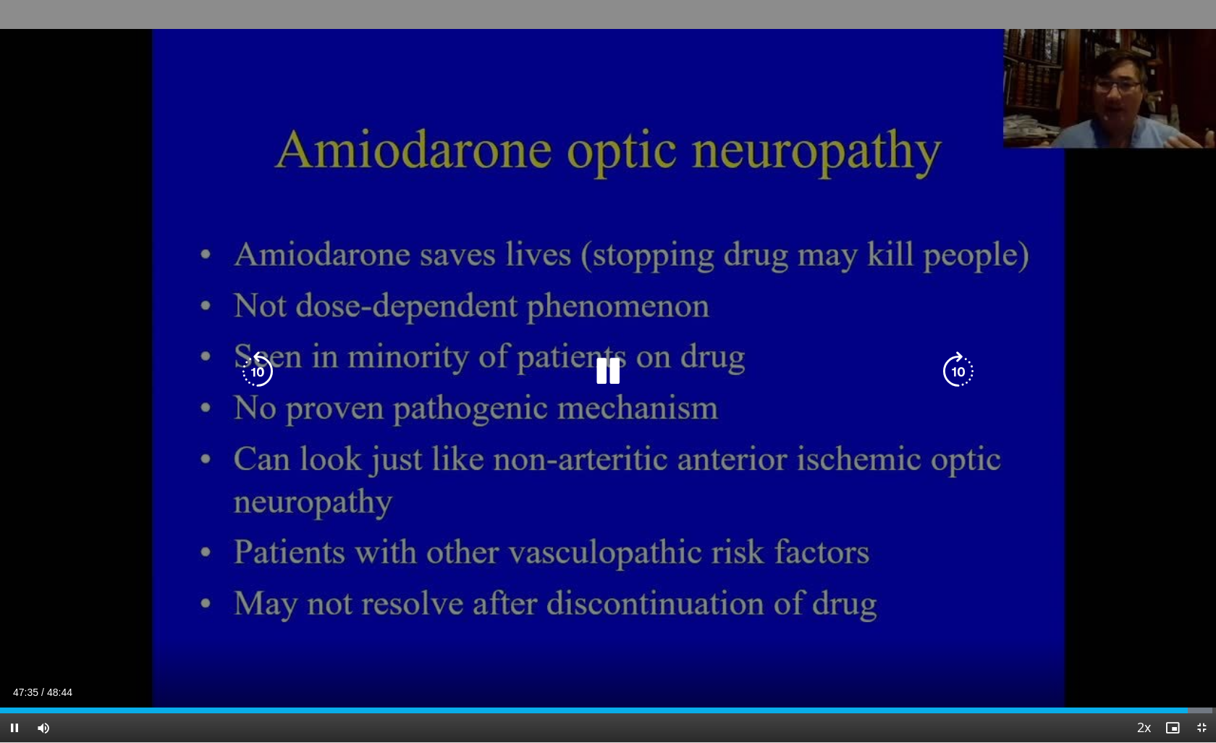
click at [250, 379] on icon "Video Player" at bounding box center [257, 371] width 41 height 41
click at [268, 373] on icon "Video Player" at bounding box center [257, 371] width 41 height 41
click at [602, 374] on icon "Video Player" at bounding box center [608, 371] width 41 height 41
click at [608, 369] on icon "Video Player" at bounding box center [608, 371] width 41 height 41
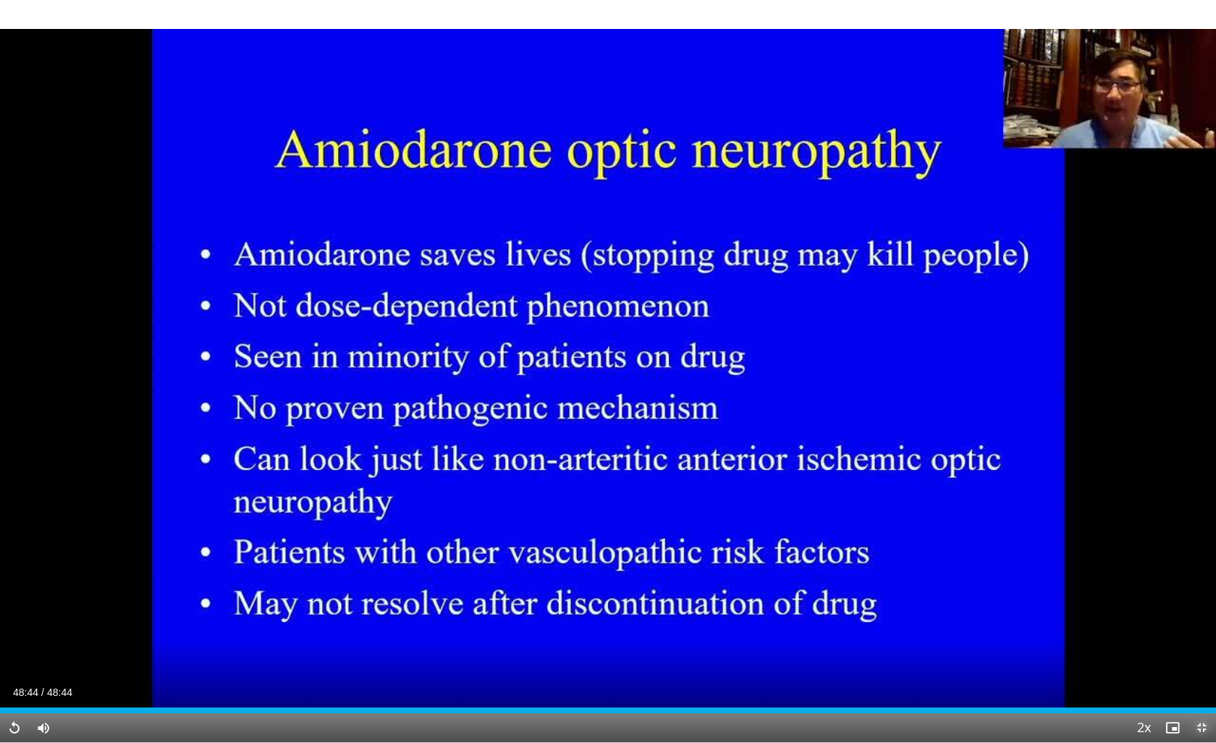
click at [1198, 607] on span "Video Player" at bounding box center [1201, 727] width 29 height 29
